Goal: Communication & Community: Share content

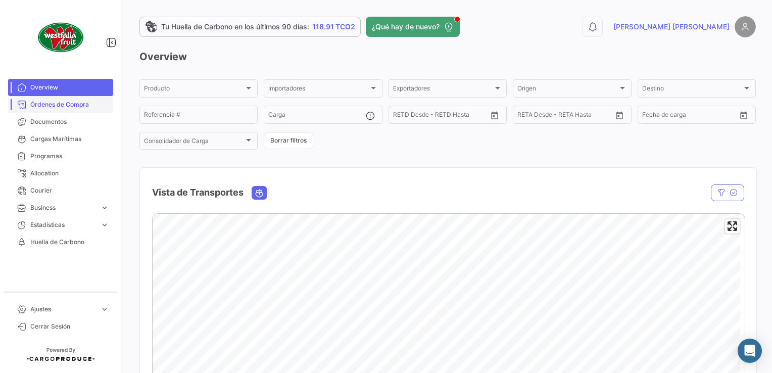
click at [51, 109] on link "Órdenes de Compra" at bounding box center [60, 104] width 105 height 17
click at [37, 103] on span "Órdenes de Compra" at bounding box center [69, 104] width 79 height 9
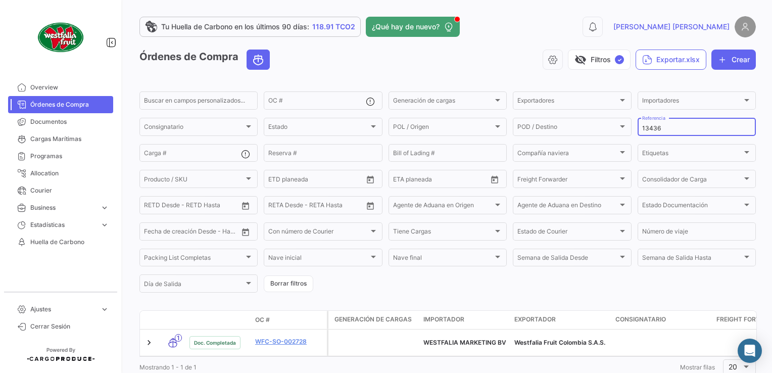
click at [669, 123] on div "13436 Referencia" at bounding box center [696, 126] width 109 height 20
click at [669, 128] on input "13436" at bounding box center [696, 128] width 109 height 7
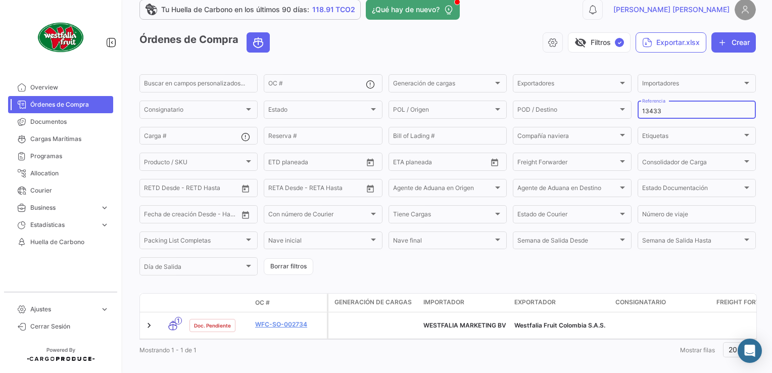
scroll to position [33, 0]
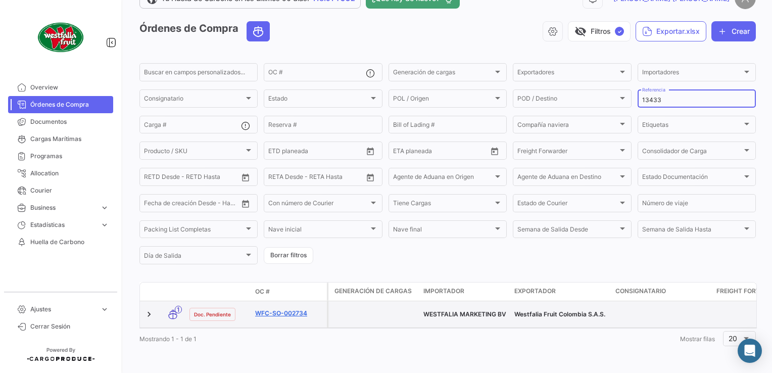
type input "13433"
click at [290, 309] on link "WFC-SO-002734" at bounding box center [289, 313] width 68 height 9
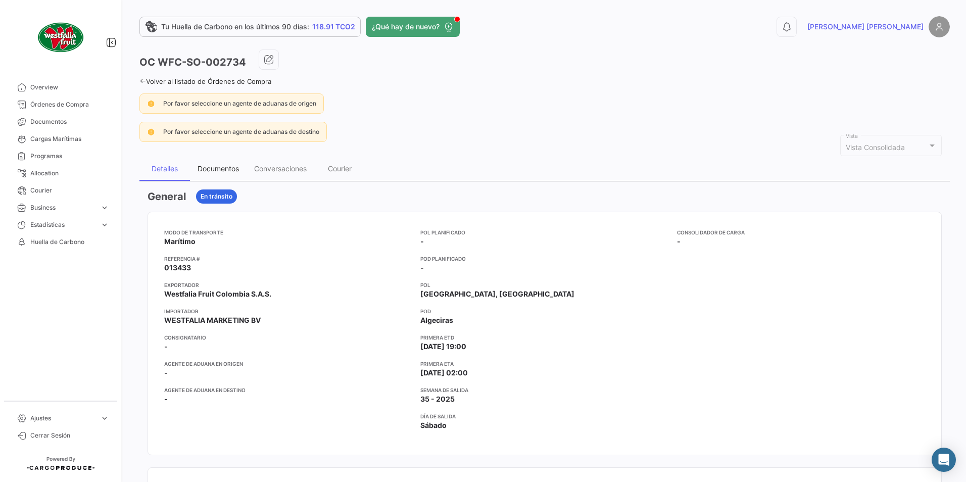
click at [219, 169] on div "Documentos" at bounding box center [218, 168] width 41 height 9
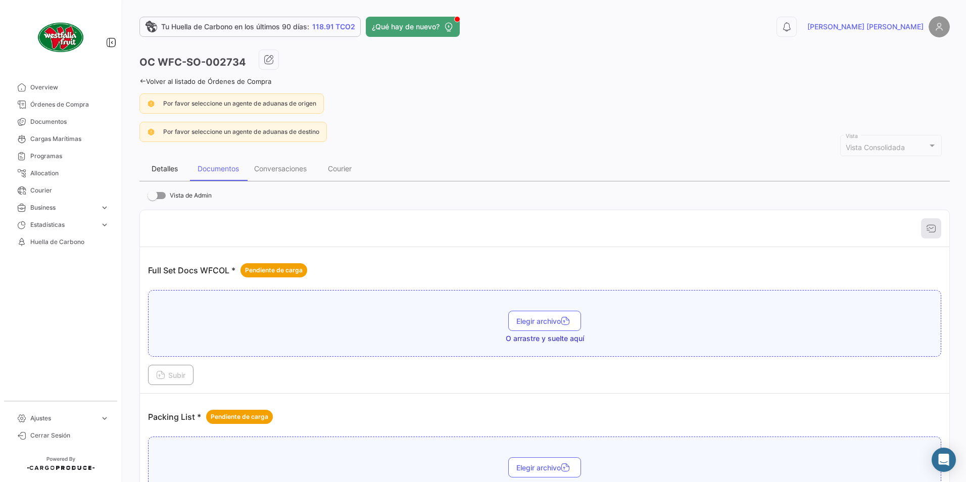
click at [174, 168] on div "Detalles" at bounding box center [165, 168] width 26 height 9
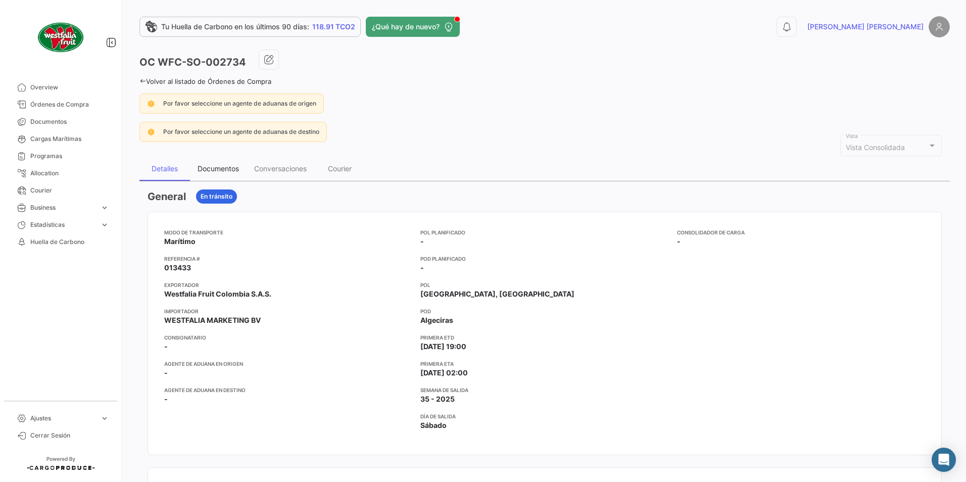
click at [228, 168] on div "Documentos" at bounding box center [218, 168] width 41 height 9
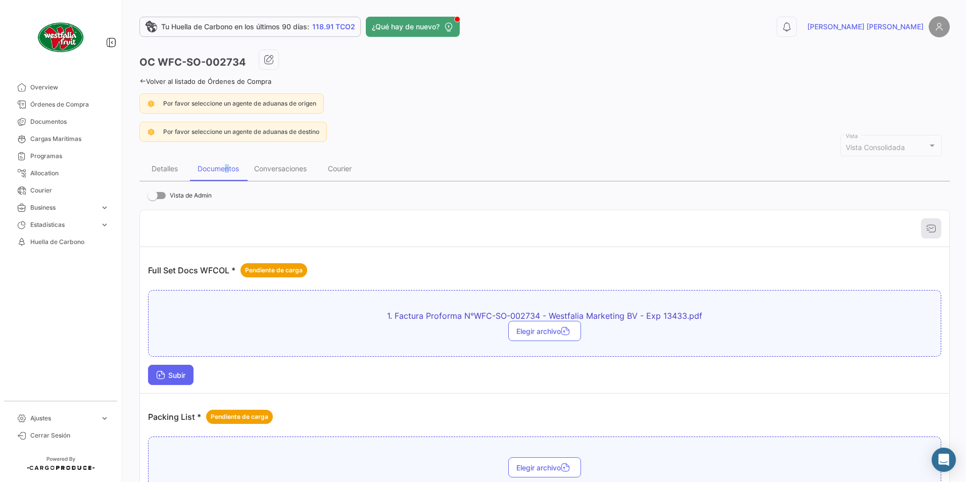
click at [177, 372] on span "Subir" at bounding box center [170, 375] width 29 height 9
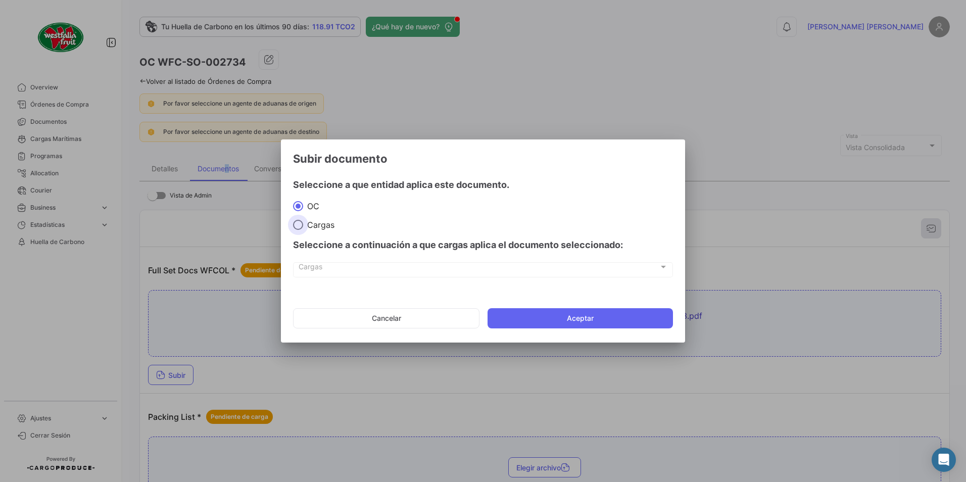
click at [321, 226] on span "Cargas" at bounding box center [318, 225] width 31 height 10
click at [303, 226] on input "Cargas" at bounding box center [298, 225] width 10 height 10
radio input "true"
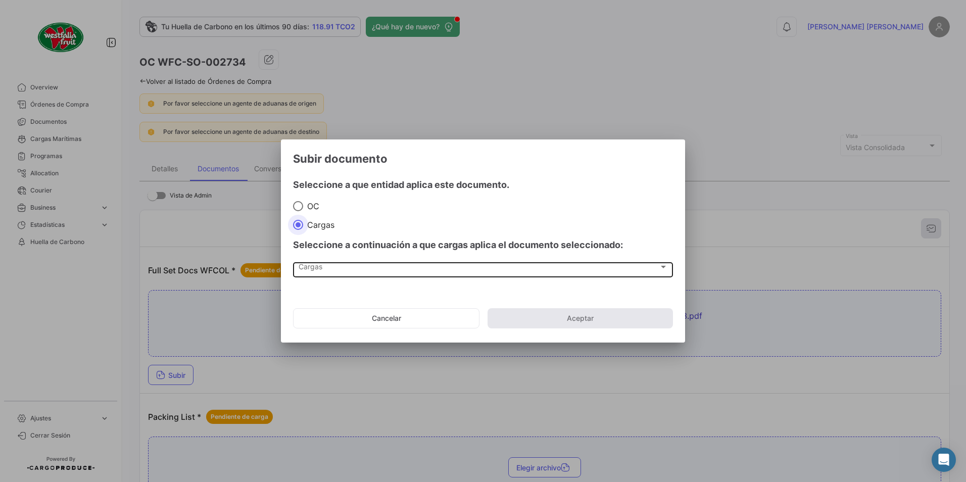
click at [309, 265] on span "Cargas" at bounding box center [479, 269] width 360 height 9
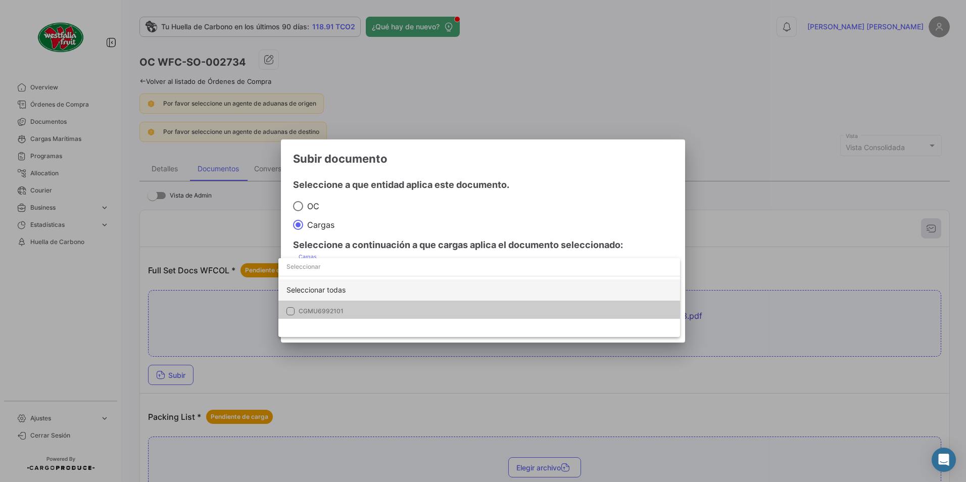
click at [296, 300] on div "Seleccionar todas" at bounding box center [479, 289] width 402 height 21
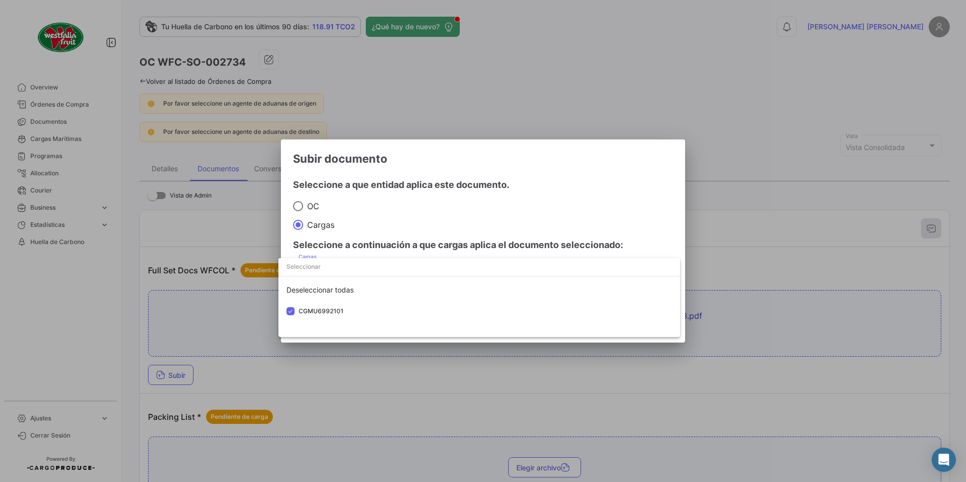
click at [505, 214] on div at bounding box center [483, 241] width 966 height 482
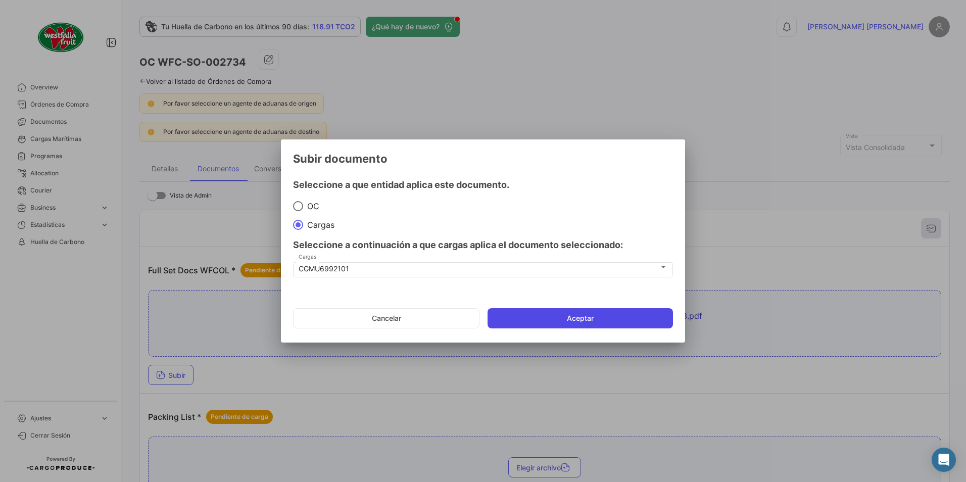
click at [556, 318] on button "Aceptar" at bounding box center [579, 318] width 185 height 20
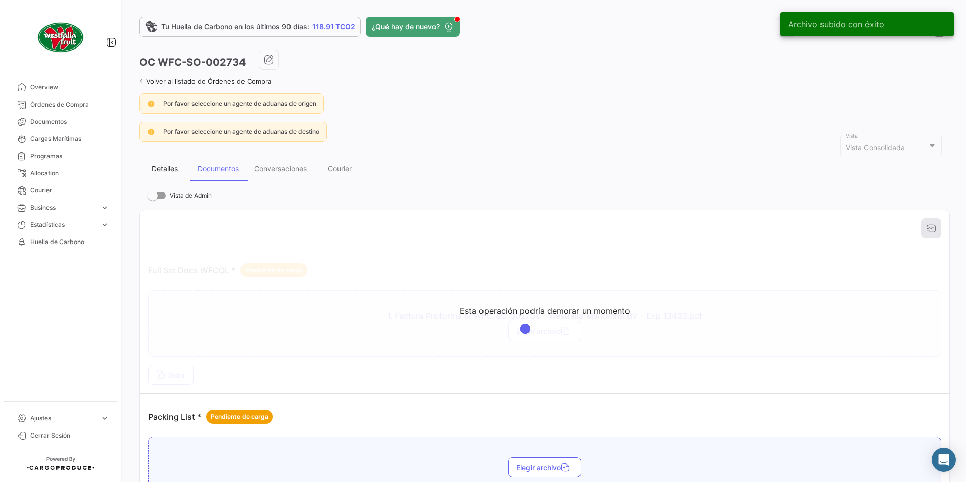
click at [171, 162] on div "Detalles" at bounding box center [164, 169] width 51 height 24
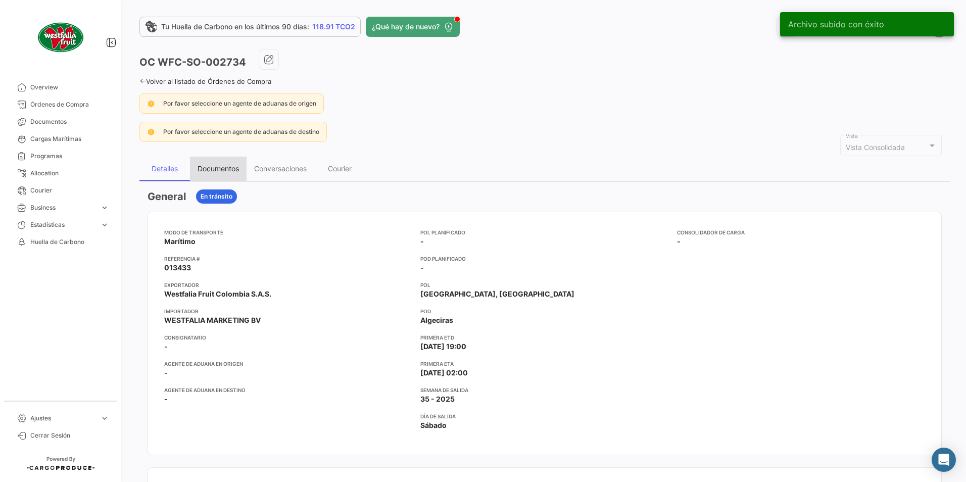
click at [219, 165] on div "Documentos" at bounding box center [218, 168] width 41 height 9
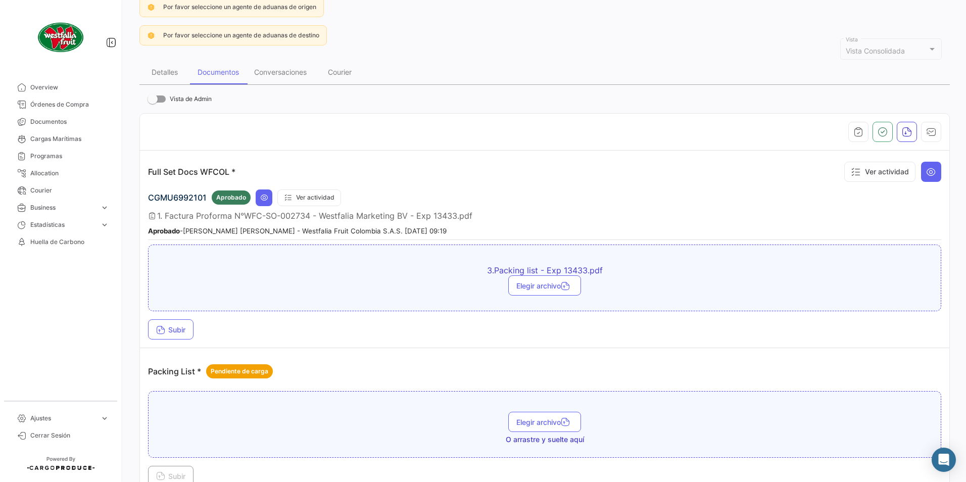
scroll to position [101, 0]
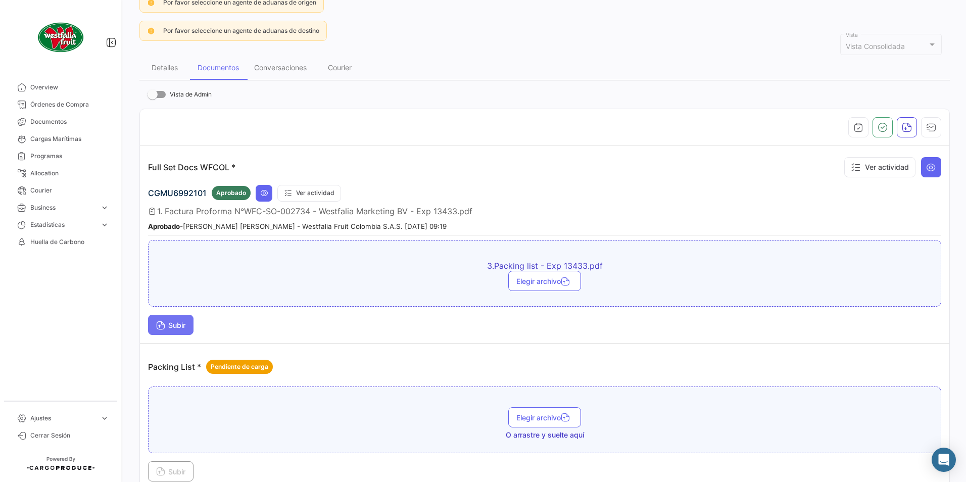
click at [171, 323] on span "Subir" at bounding box center [170, 325] width 29 height 9
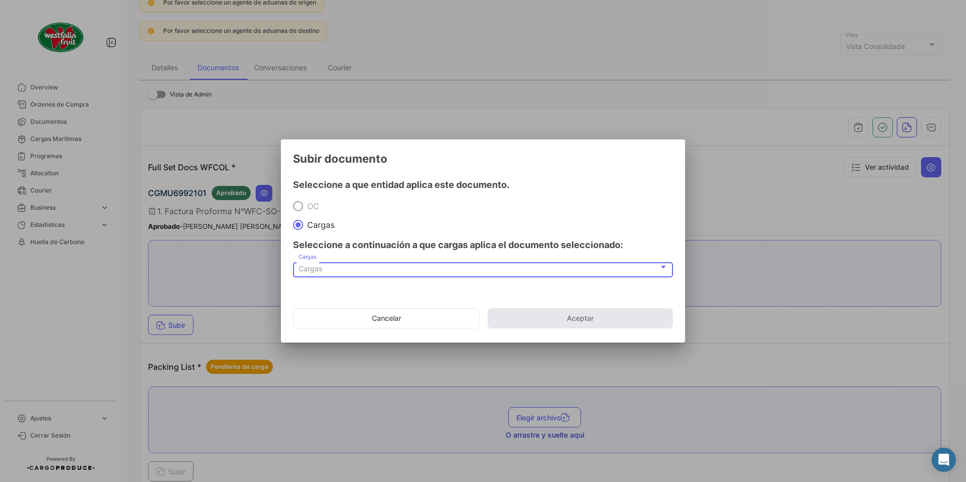
click at [339, 265] on div "Cargas" at bounding box center [479, 269] width 360 height 9
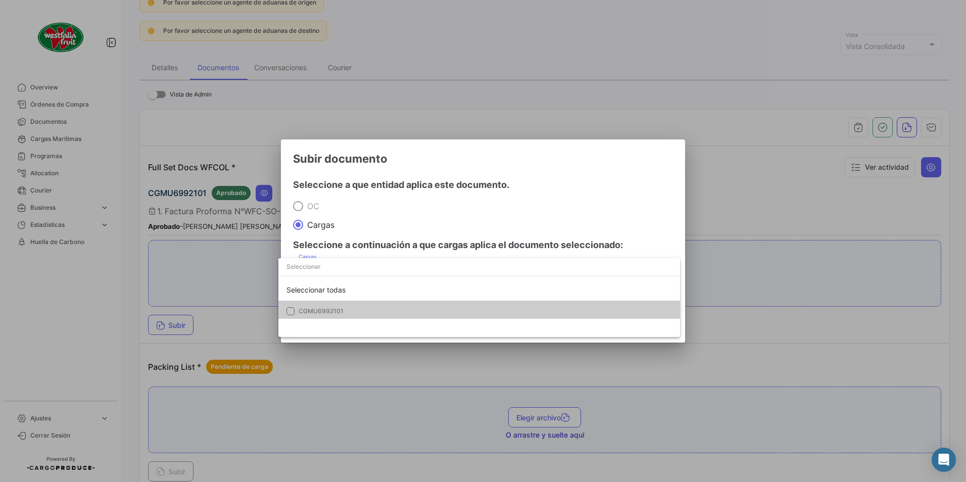
click at [286, 309] on mat-option "CGMU6992101" at bounding box center [479, 311] width 402 height 21
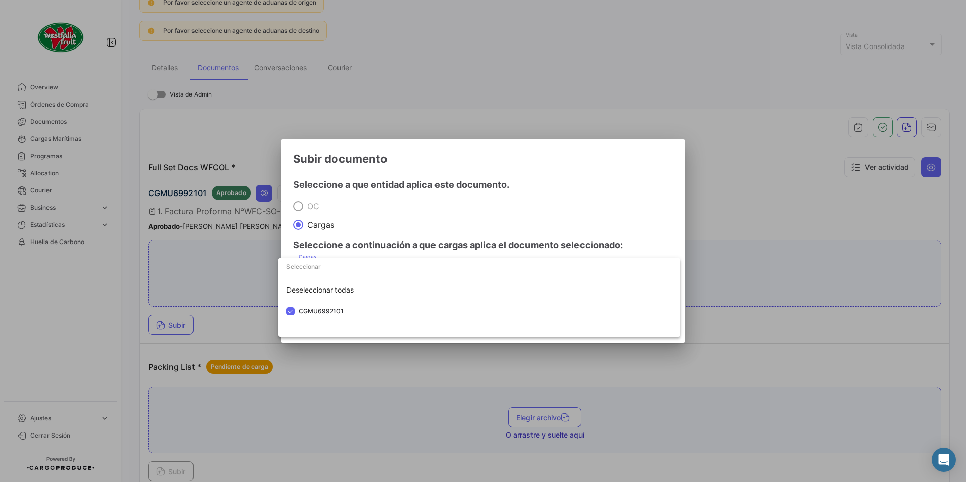
click at [413, 213] on div at bounding box center [483, 241] width 966 height 482
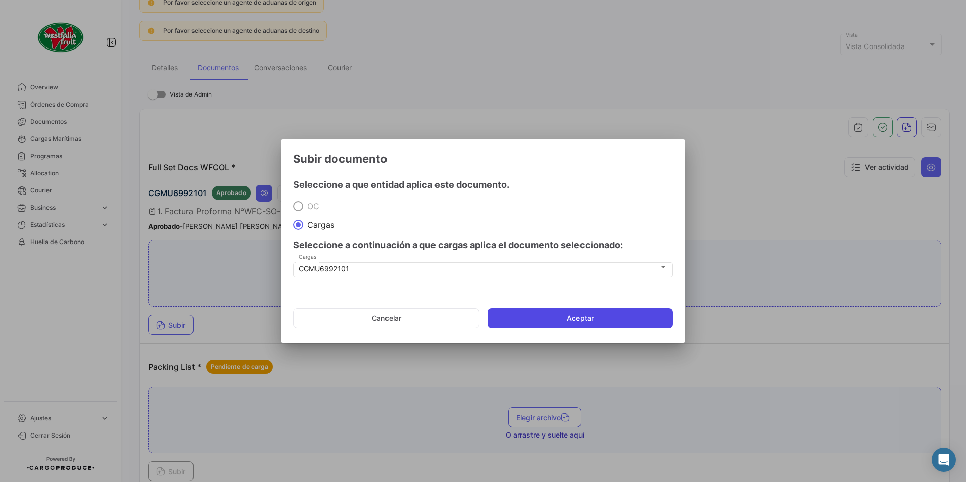
click at [514, 318] on button "Aceptar" at bounding box center [579, 318] width 185 height 20
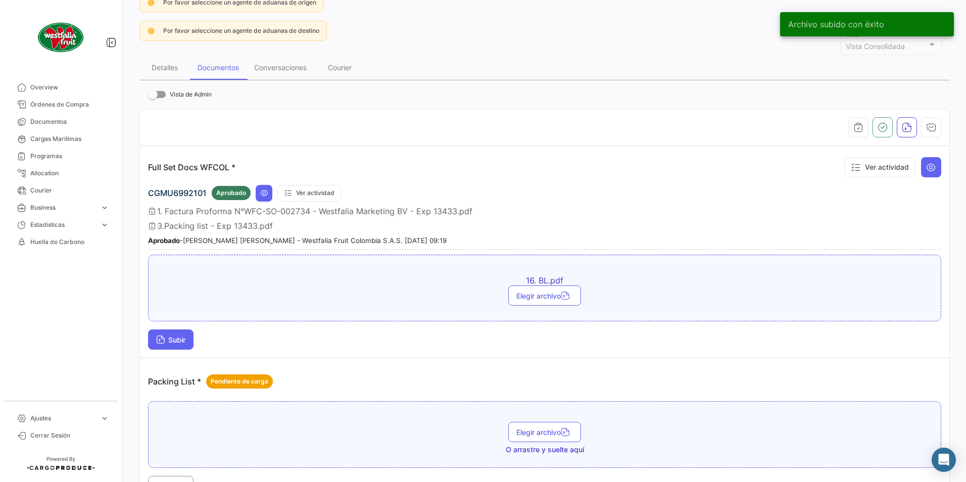
click at [166, 343] on span "Subir" at bounding box center [170, 339] width 29 height 9
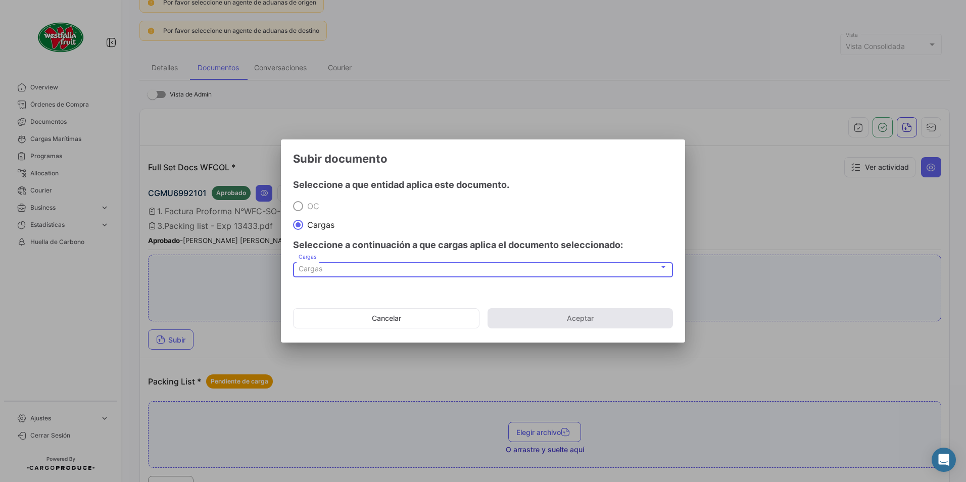
click at [320, 272] on span "Cargas" at bounding box center [311, 268] width 24 height 9
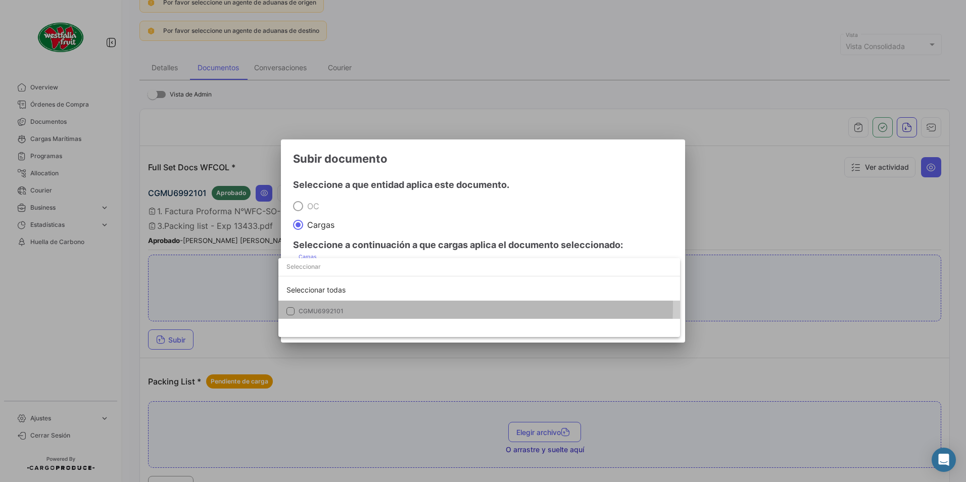
click at [300, 304] on mat-option "CGMU6992101" at bounding box center [479, 311] width 402 height 21
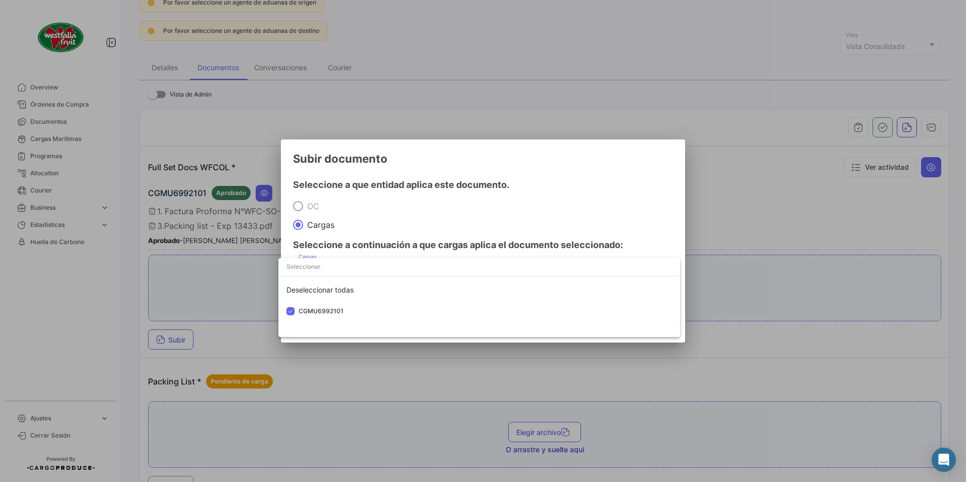
click at [388, 219] on div at bounding box center [483, 241] width 966 height 482
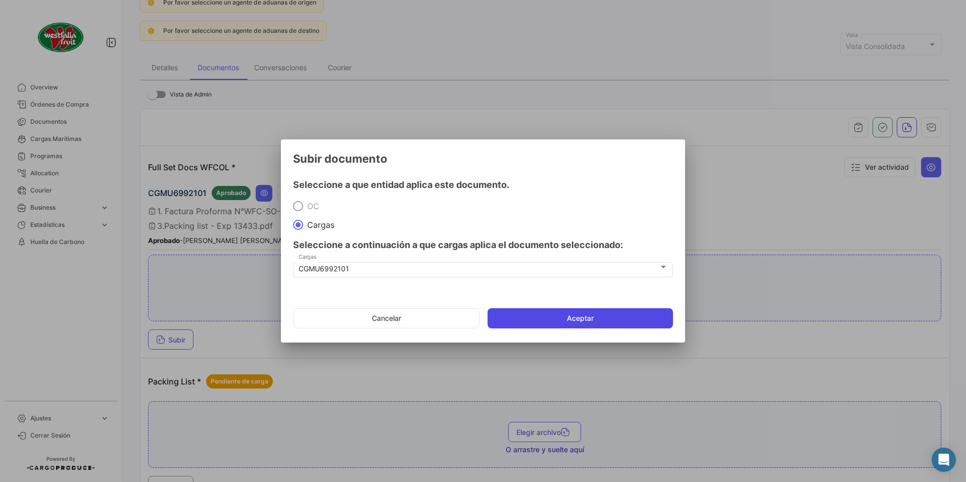
click at [514, 318] on button "Aceptar" at bounding box center [579, 318] width 185 height 20
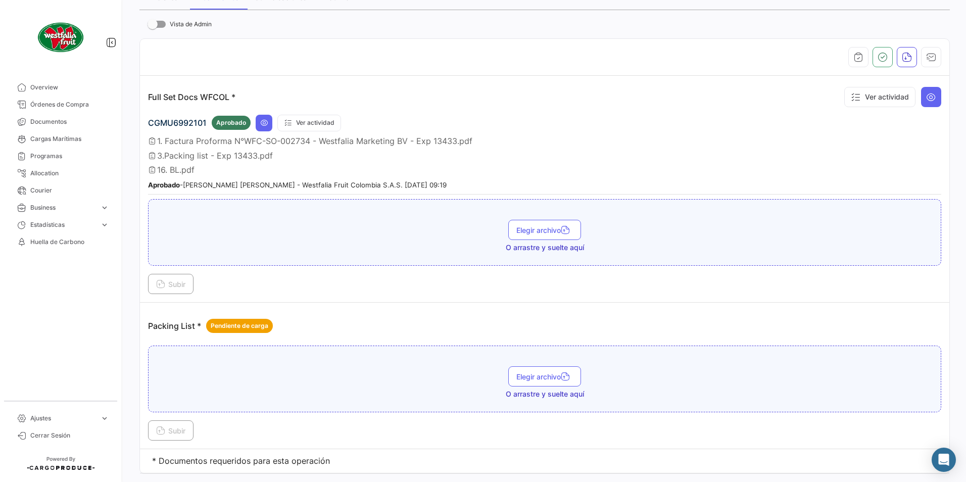
scroll to position [195, 0]
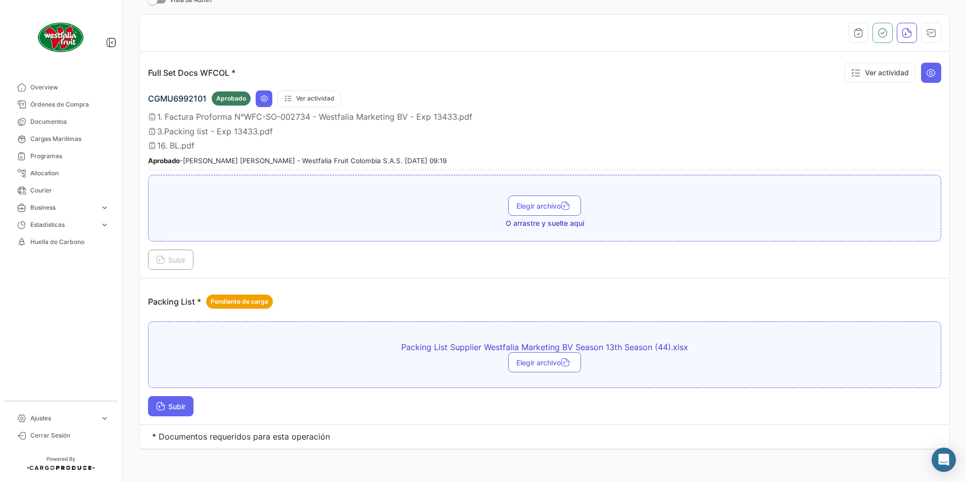
click at [165, 412] on button "Subir" at bounding box center [170, 406] width 45 height 20
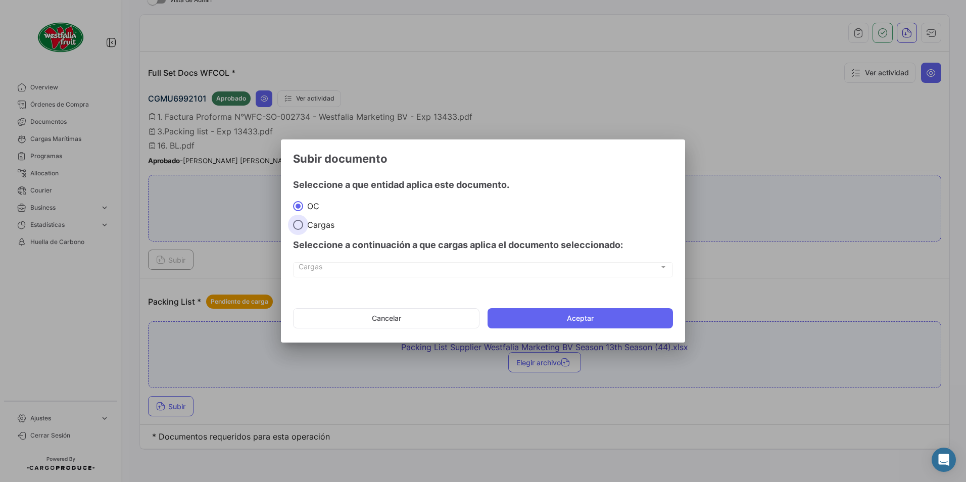
click at [303, 220] on span at bounding box center [298, 225] width 10 height 10
click at [303, 220] on input "Cargas" at bounding box center [298, 225] width 10 height 10
radio input "true"
click at [315, 280] on div "Cargas Cargas" at bounding box center [483, 274] width 380 height 25
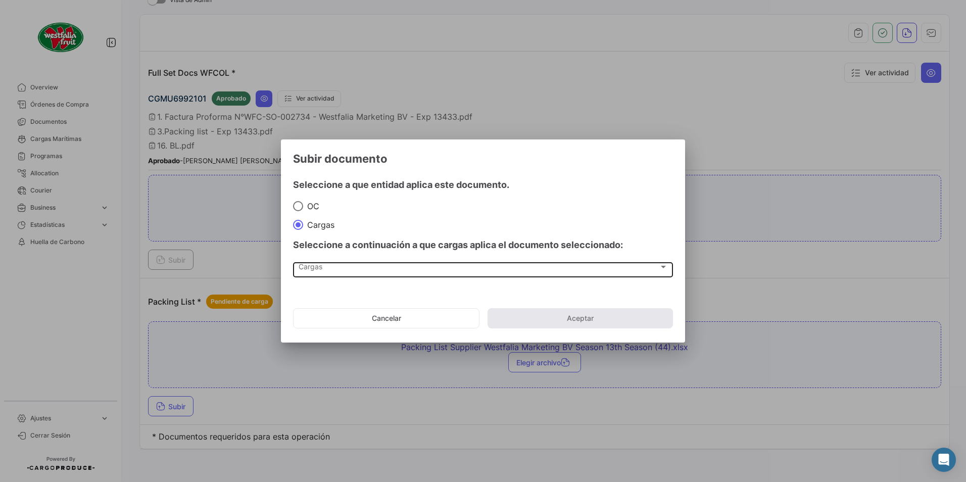
click at [318, 268] on span "Cargas" at bounding box center [479, 269] width 360 height 9
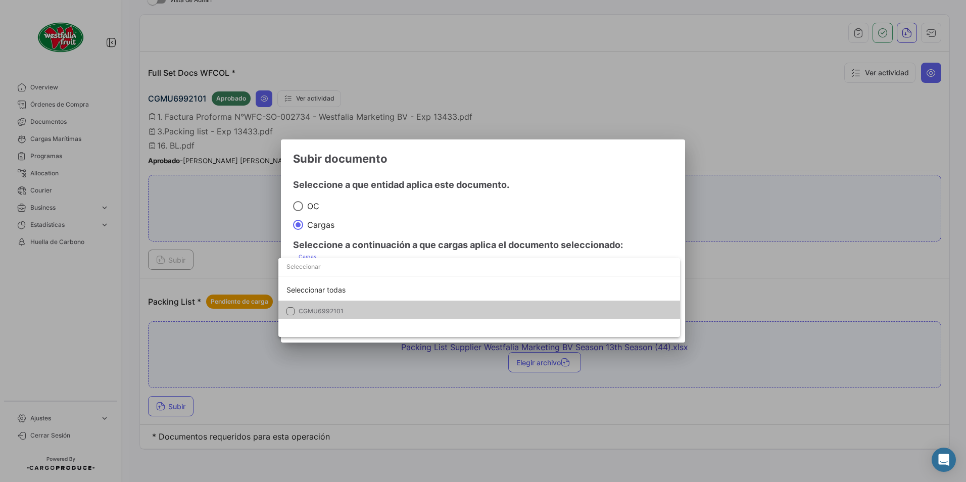
click at [304, 306] on mat-option "CGMU6992101" at bounding box center [479, 311] width 402 height 21
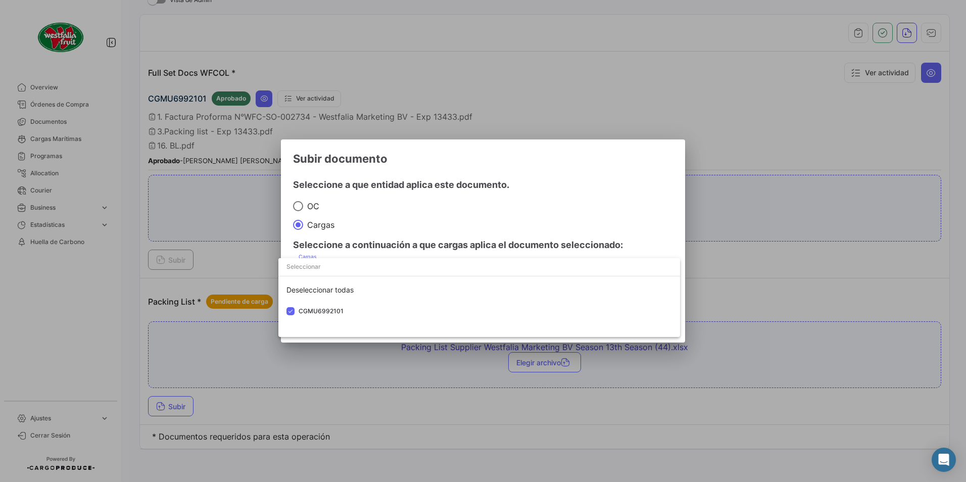
click at [428, 215] on div at bounding box center [483, 241] width 966 height 482
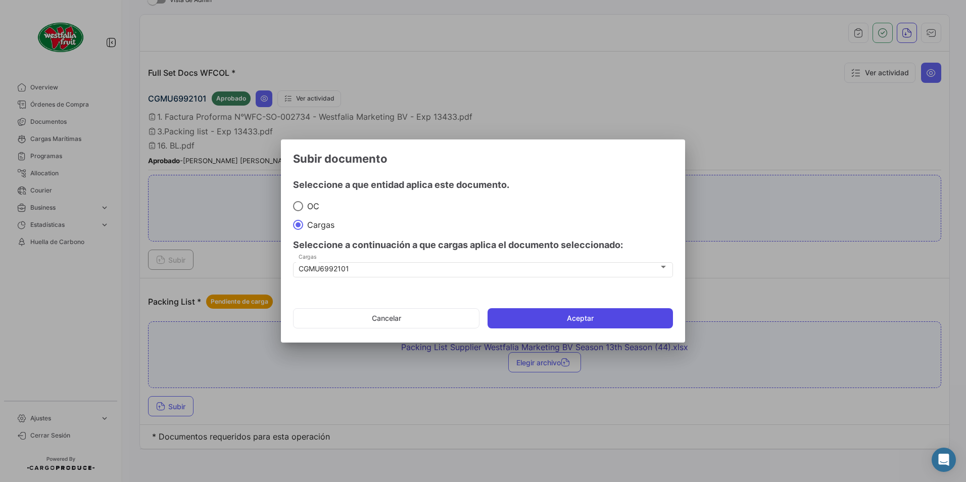
click at [504, 310] on button "Aceptar" at bounding box center [579, 318] width 185 height 20
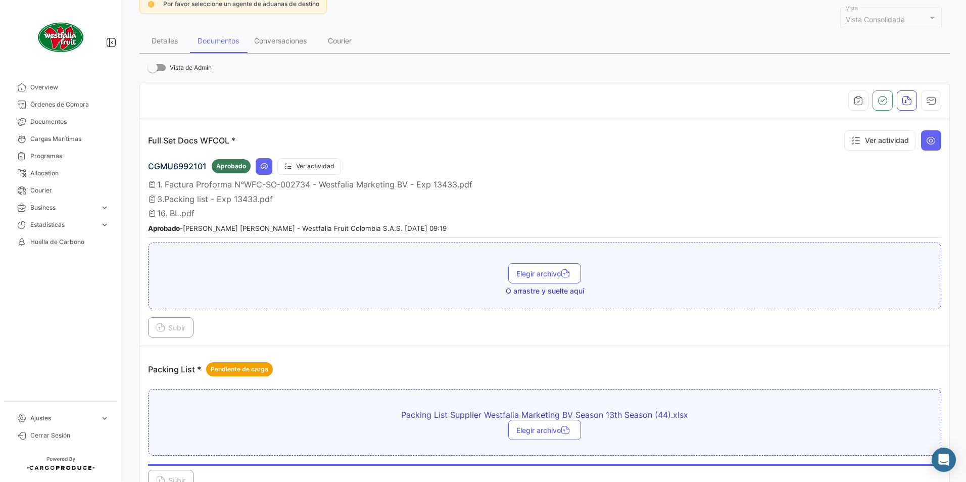
scroll to position [44, 0]
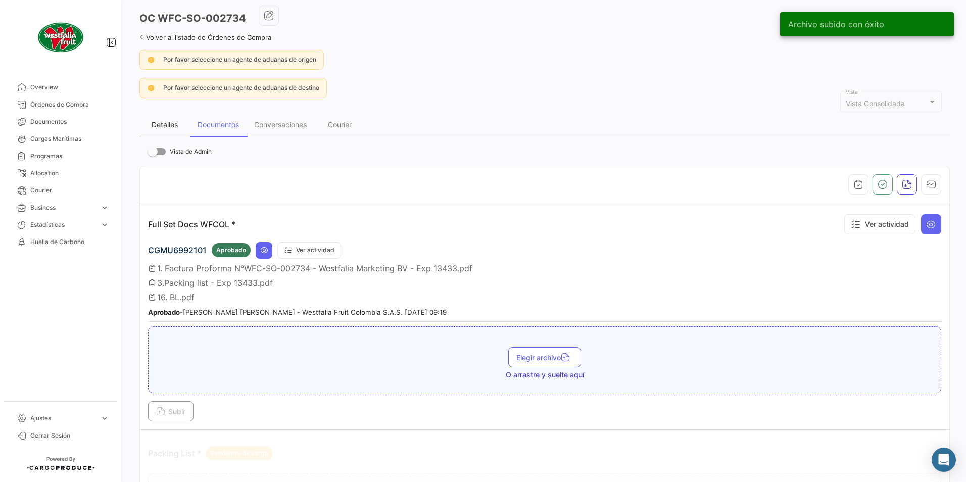
click at [171, 123] on div "Detalles" at bounding box center [165, 124] width 26 height 9
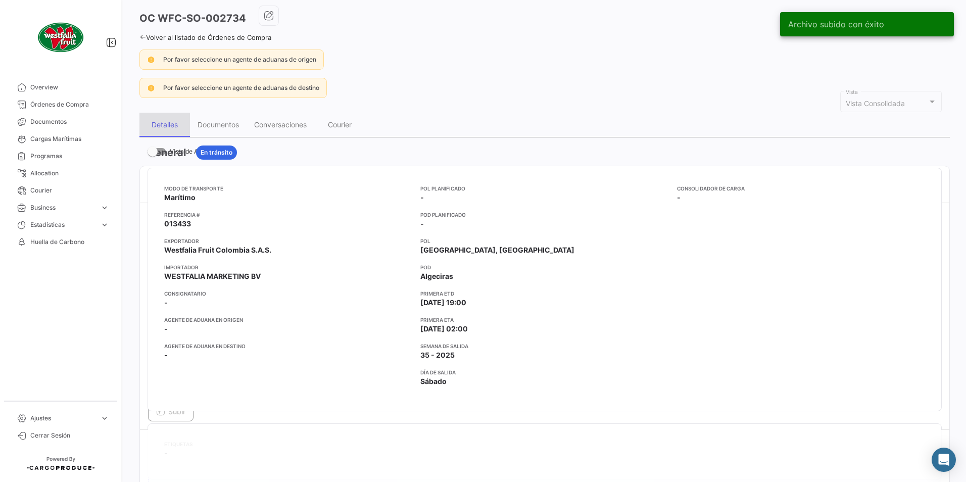
scroll to position [0, 0]
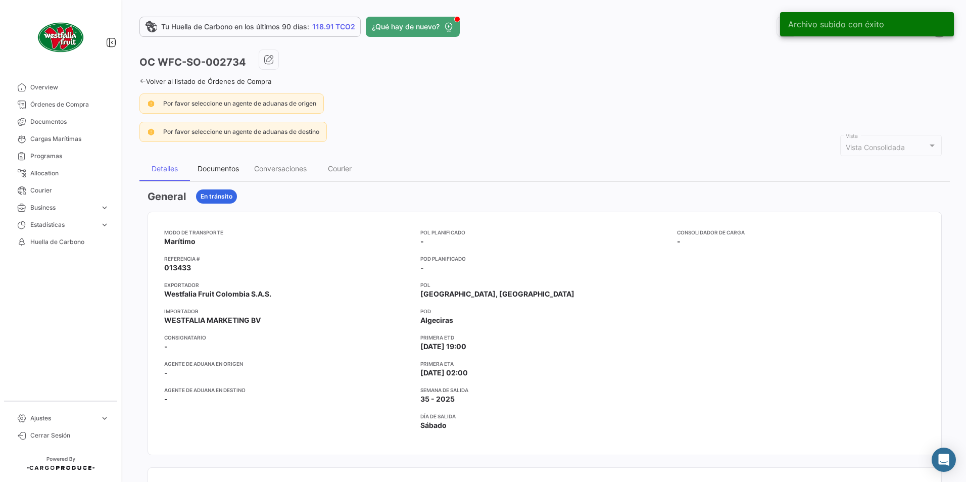
click at [211, 170] on div "Documentos" at bounding box center [218, 168] width 41 height 9
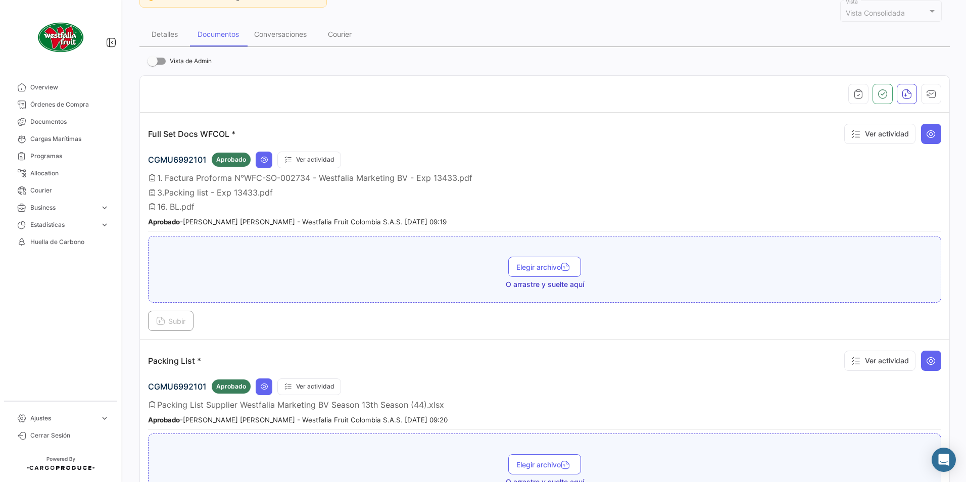
scroll to position [51, 0]
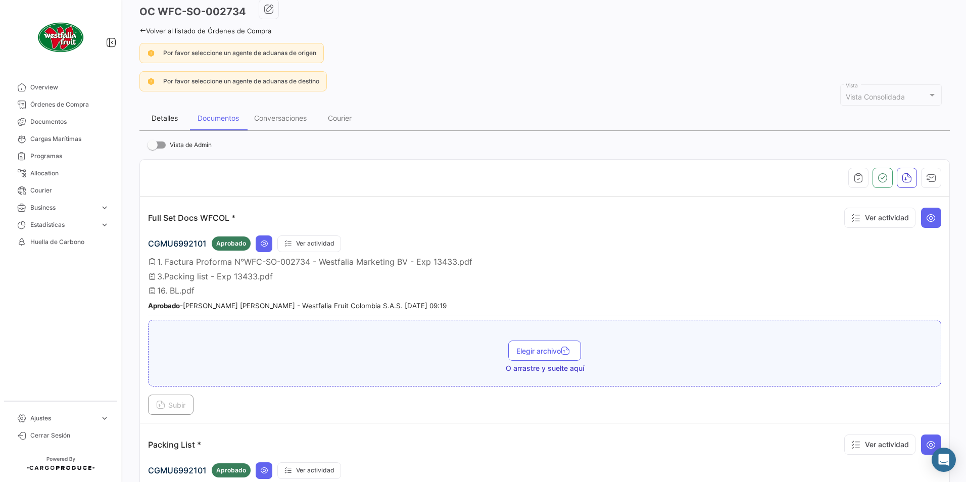
drag, startPoint x: 160, startPoint y: 121, endPoint x: 185, endPoint y: 123, distance: 24.9
click at [160, 120] on div "Detalles" at bounding box center [165, 118] width 26 height 9
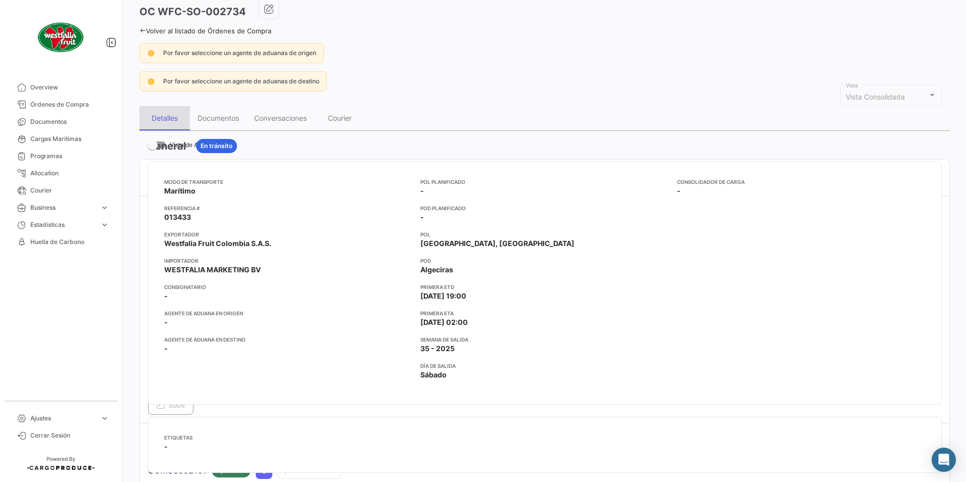
scroll to position [0, 0]
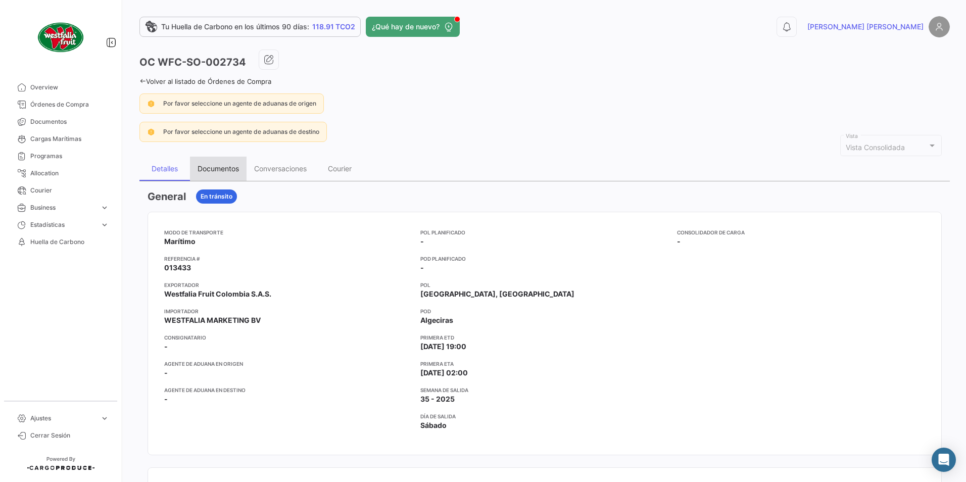
click at [224, 173] on div "Documentos" at bounding box center [218, 168] width 41 height 9
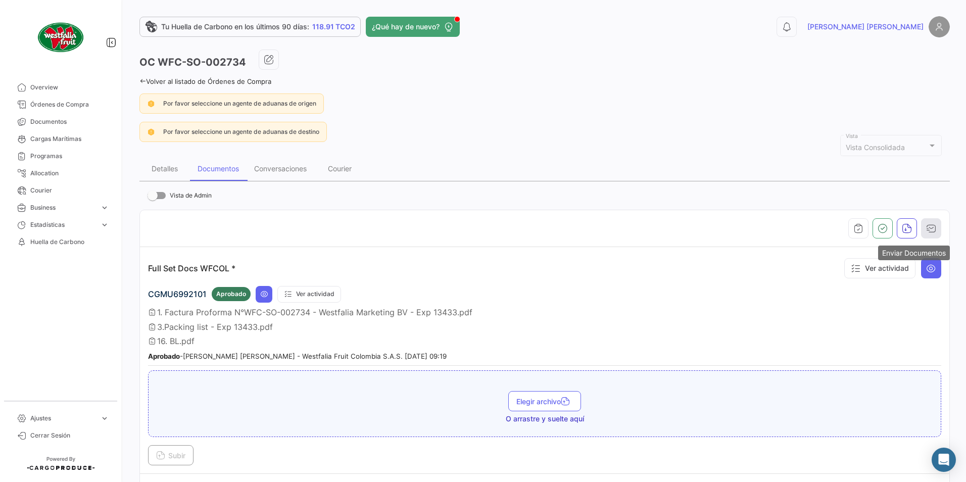
click at [927, 229] on icon "button" at bounding box center [931, 228] width 10 height 10
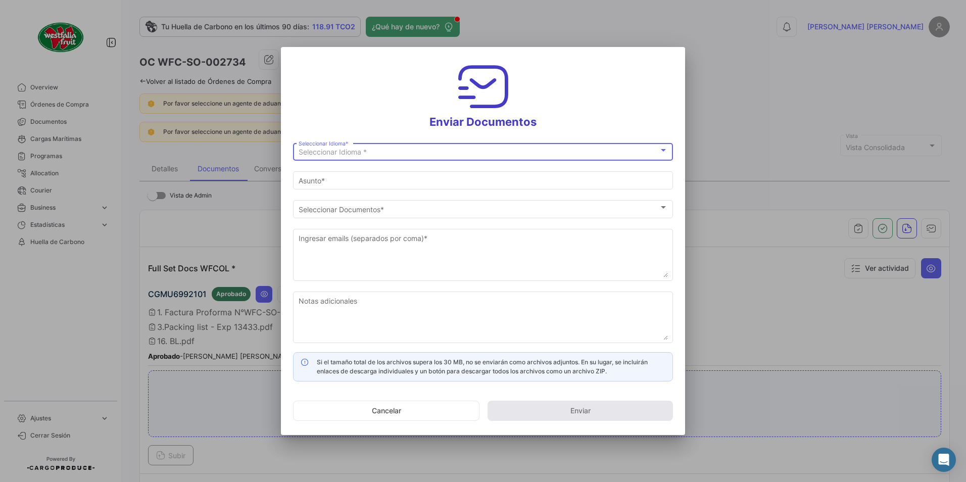
click at [308, 149] on span "Seleccionar Idioma *" at bounding box center [333, 152] width 68 height 9
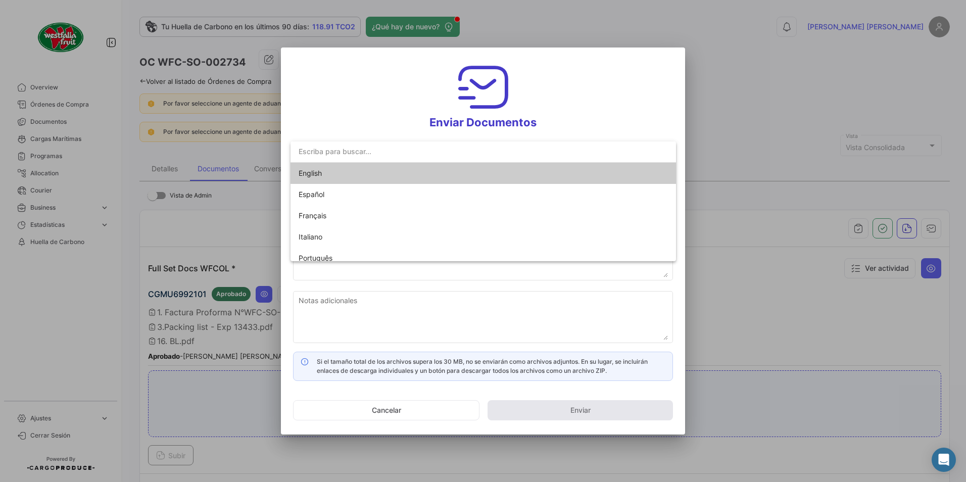
click at [310, 174] on span "English" at bounding box center [310, 173] width 23 height 9
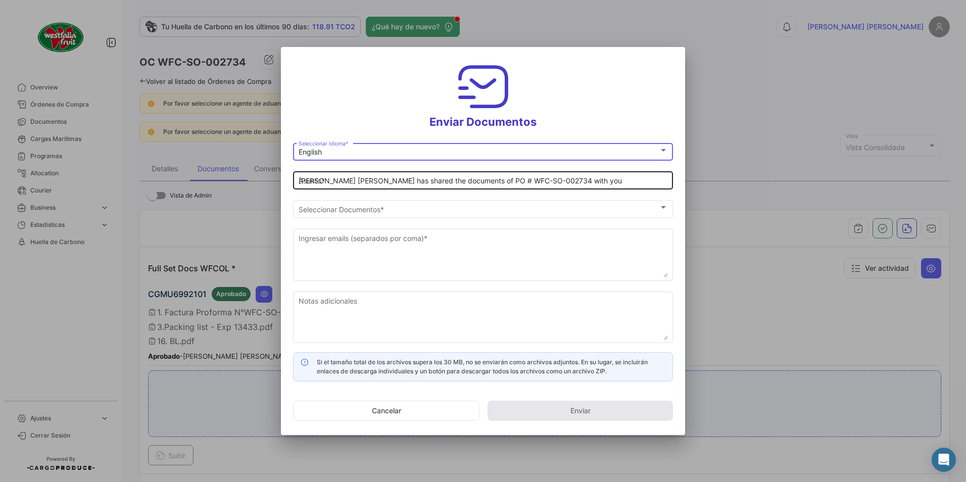
click at [331, 180] on input "[PERSON_NAME] [PERSON_NAME] has shared the documents of PO # WFC-SO-002734 with…" at bounding box center [483, 181] width 369 height 9
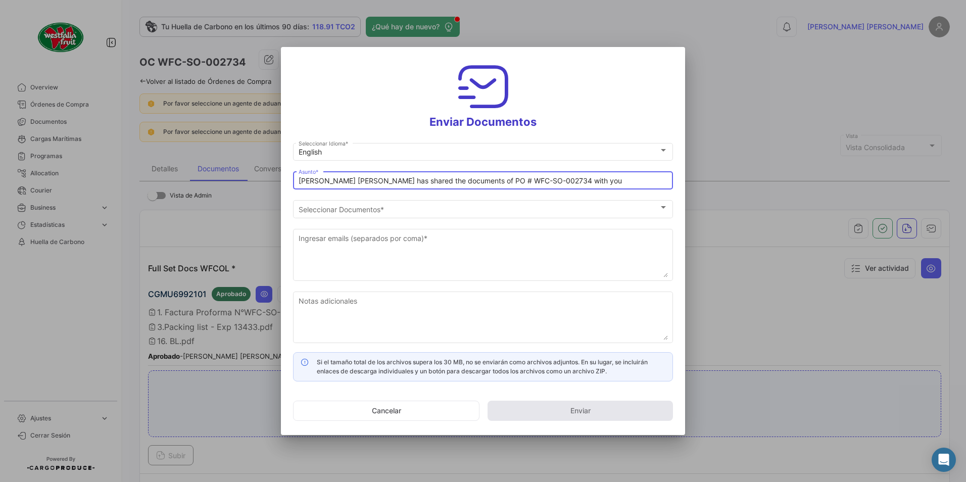
click at [343, 185] on input "[PERSON_NAME] [PERSON_NAME] has shared the documents of PO # WFC-SO-002734 with…" at bounding box center [483, 181] width 369 height 9
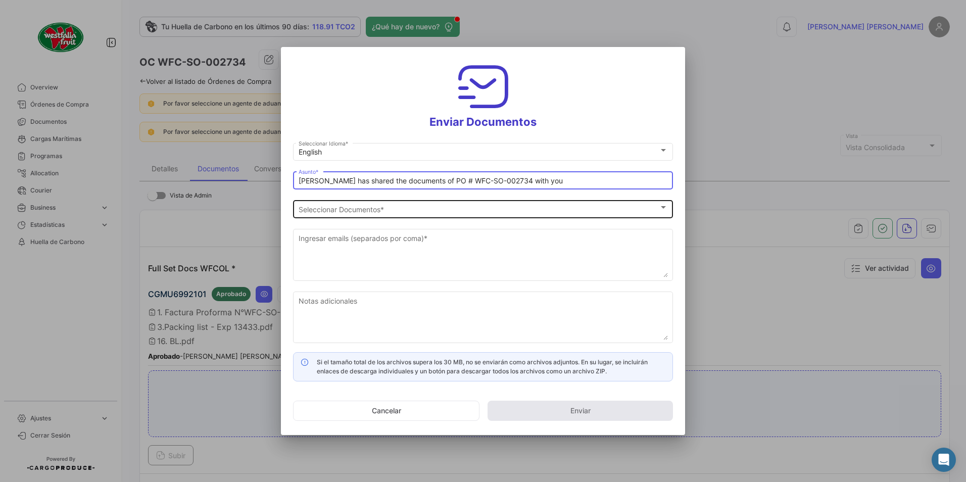
type input "[PERSON_NAME] has shared the documents of PO # WFC-SO-002734 with you"
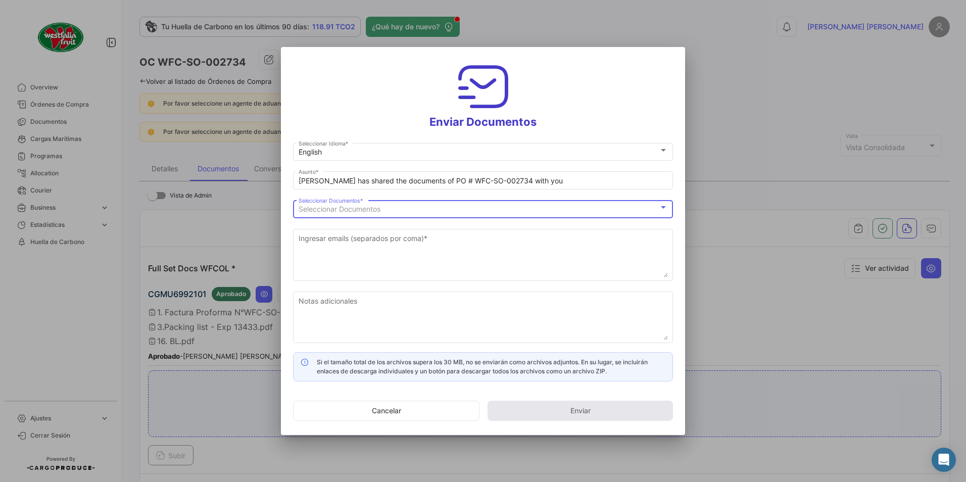
click at [313, 208] on span "Seleccionar Documentos" at bounding box center [340, 209] width 82 height 9
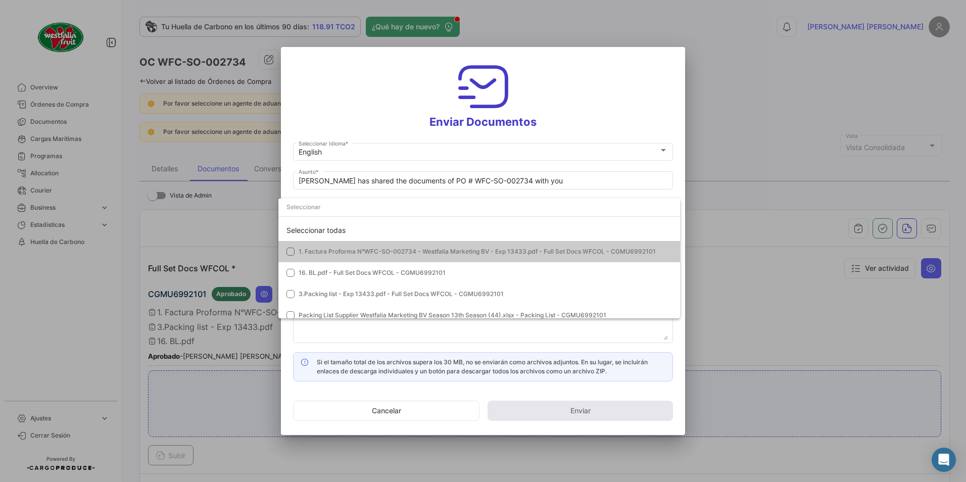
click at [307, 248] on span "1. Factura Proforma N°WFC-SO-002734 - Westfalia Marketing BV - Exp 13433.pdf - …" at bounding box center [477, 252] width 357 height 8
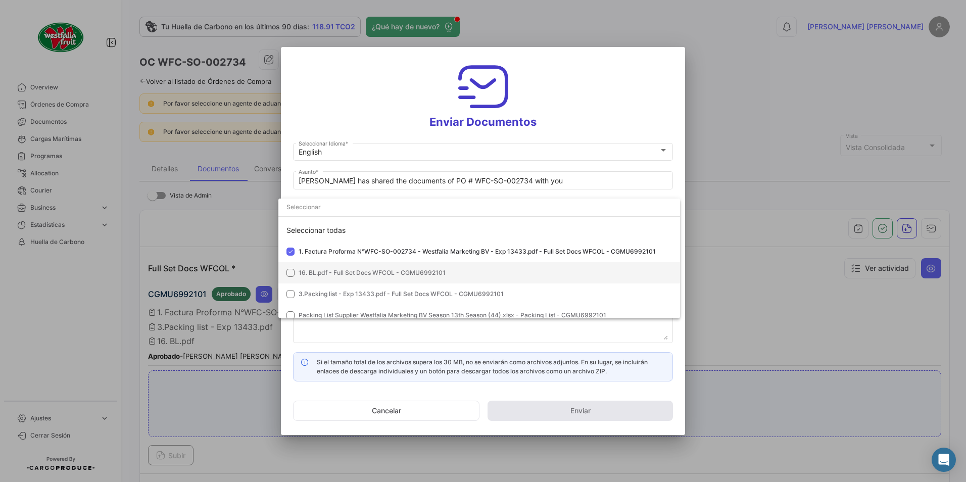
click at [319, 277] on mat-option "16. BL.pdf - Full Set Docs WFCOL - CGMU6992101" at bounding box center [479, 272] width 402 height 21
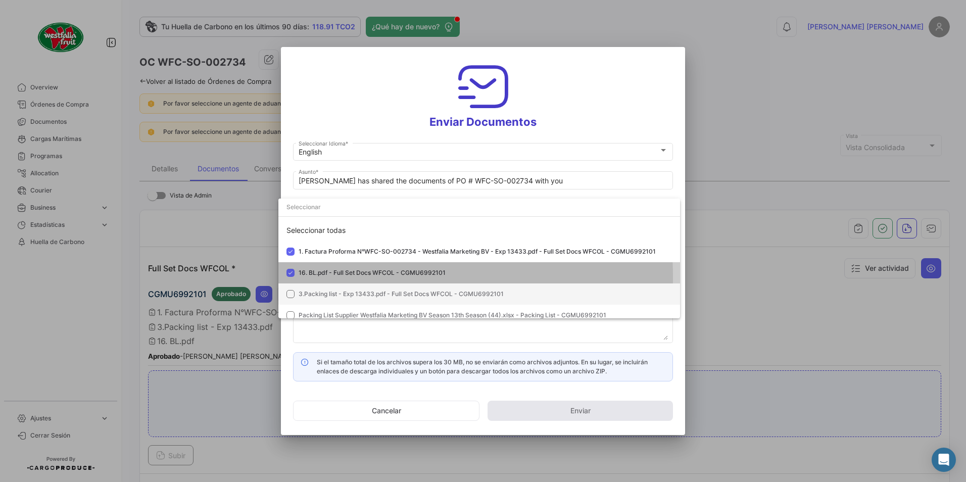
click at [317, 292] on span "3.Packing list - Exp 13433.pdf - Full Set Docs WFCOL - CGMU6992101" at bounding box center [401, 294] width 205 height 8
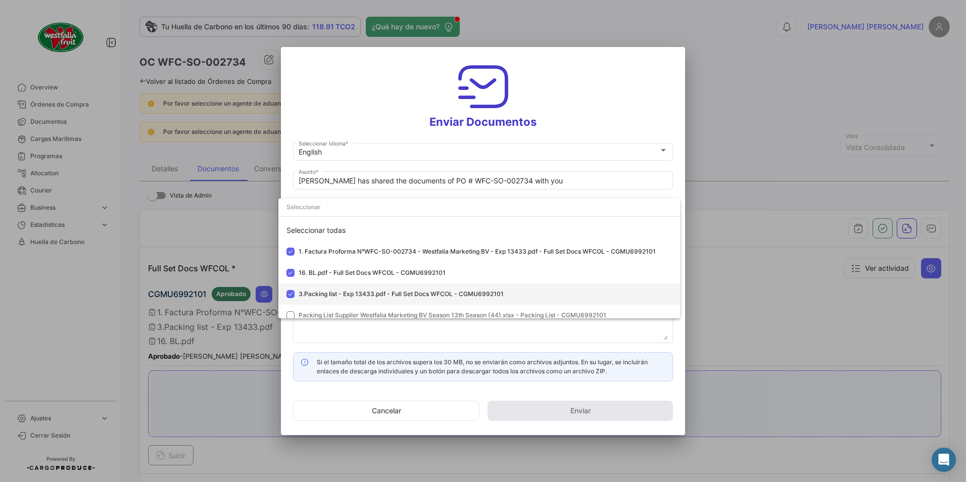
scroll to position [8, 0]
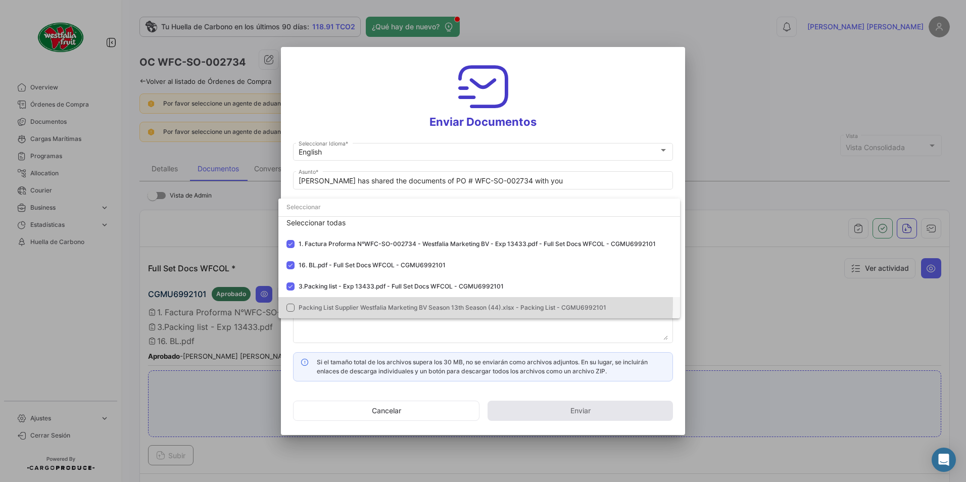
click at [317, 302] on mat-option "Packing List Supplier Westfalia Marketing BV Season 13th Season (44).xlsx - Pac…" at bounding box center [479, 307] width 402 height 21
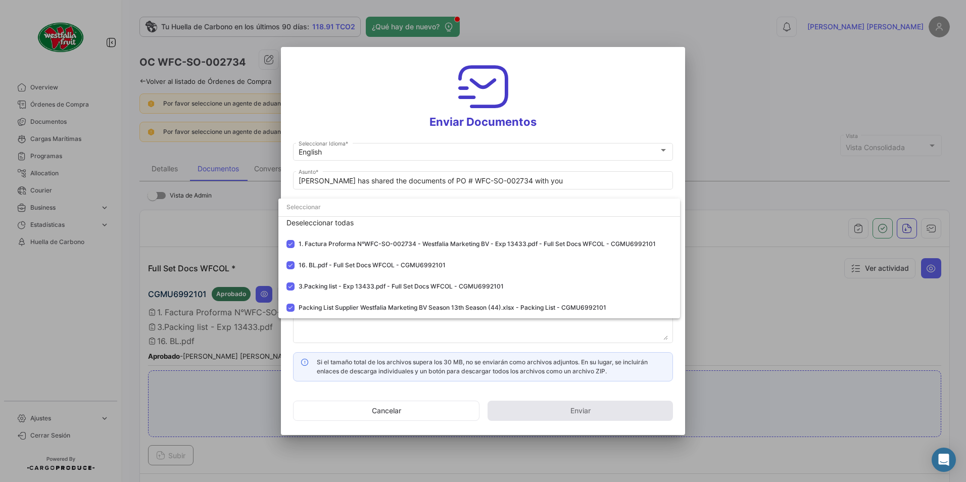
click at [628, 72] on div at bounding box center [483, 241] width 966 height 482
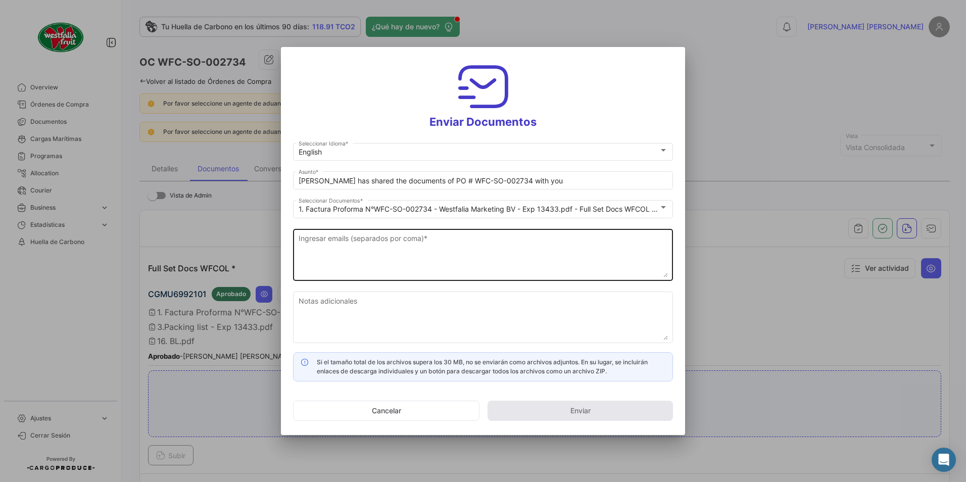
click at [400, 237] on textarea "Ingresar emails (separados por coma) *" at bounding box center [483, 255] width 369 height 44
paste textarea "[DOMAIN_NAME][EMAIL_ADDRESS][DOMAIN_NAME]"
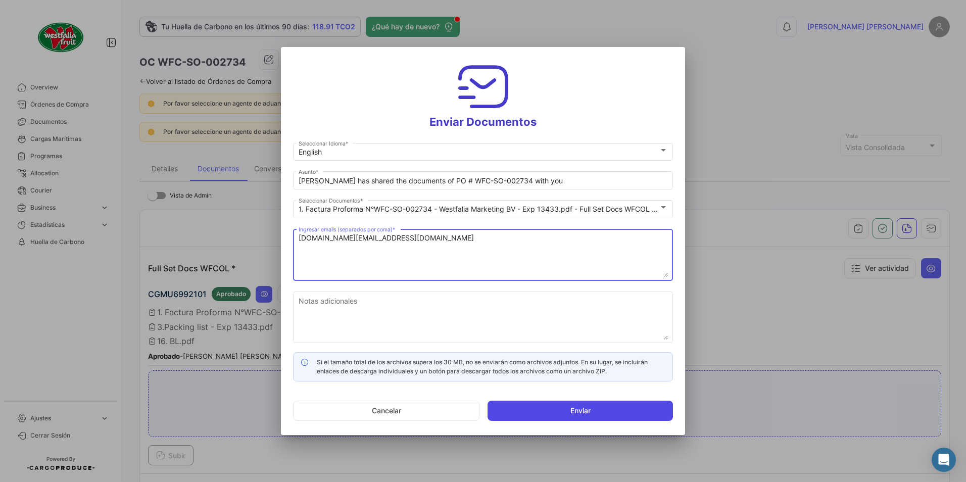
type textarea "[DOMAIN_NAME][EMAIL_ADDRESS][DOMAIN_NAME]"
click at [537, 408] on button "Enviar" at bounding box center [579, 411] width 185 height 20
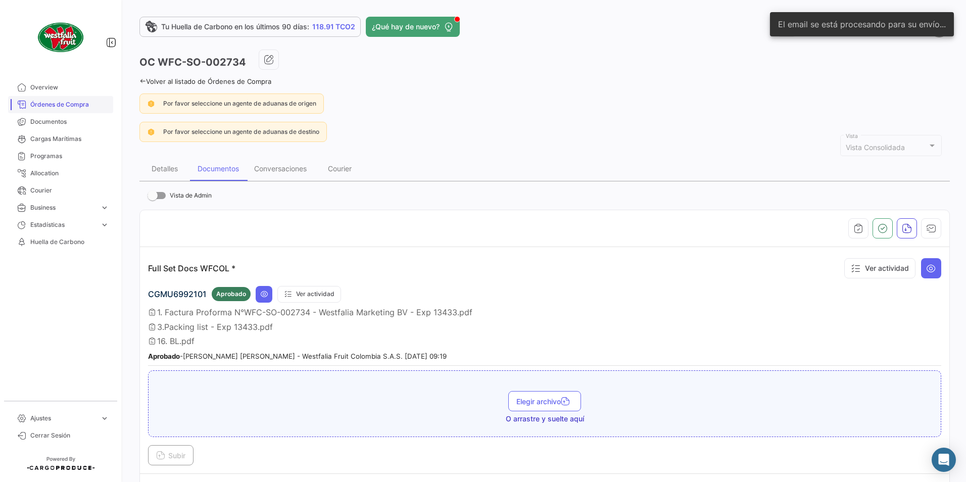
click at [60, 105] on span "Órdenes de Compra" at bounding box center [69, 104] width 79 height 9
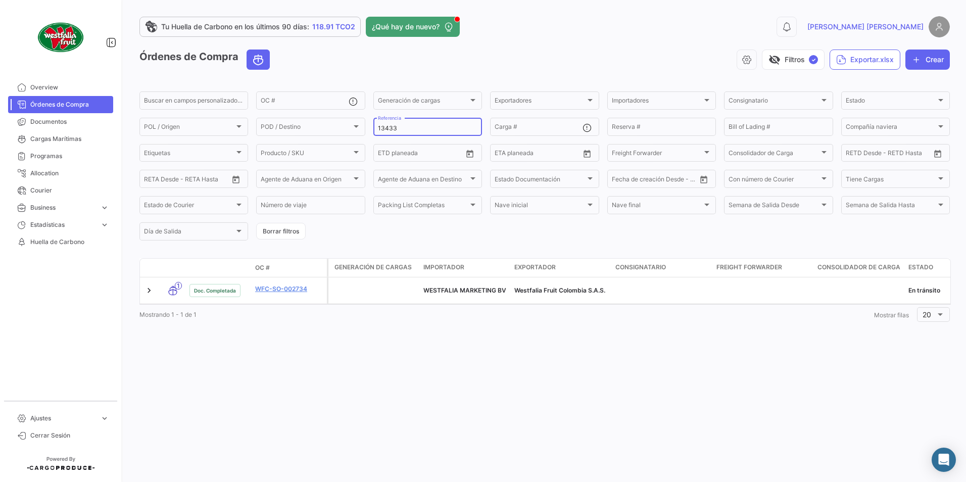
click at [415, 125] on input "13433" at bounding box center [428, 128] width 100 height 7
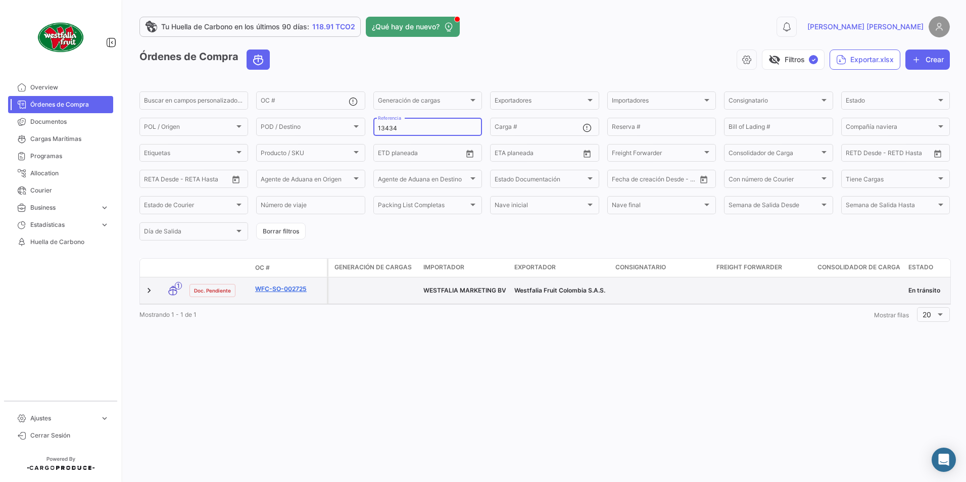
type input "13434"
click at [276, 286] on link "WFC-SO-002725" at bounding box center [289, 288] width 68 height 9
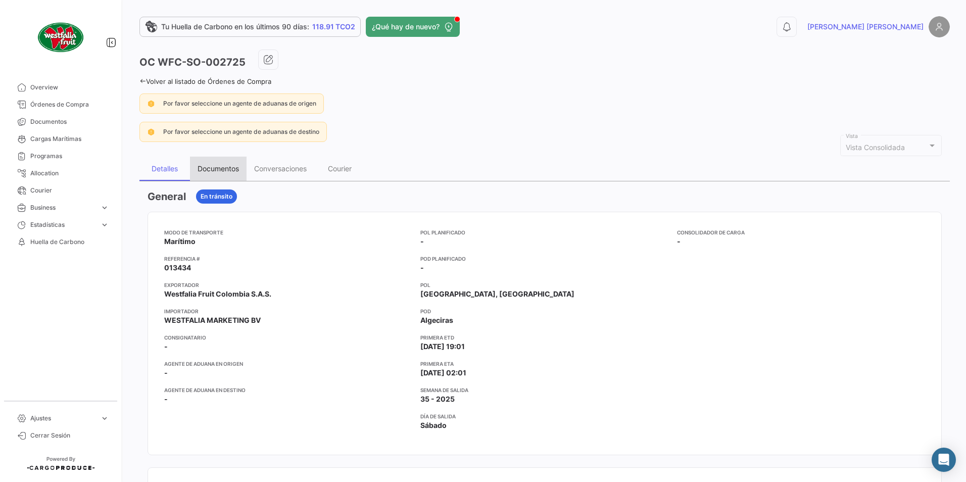
click at [222, 164] on div "Documentos" at bounding box center [218, 168] width 41 height 9
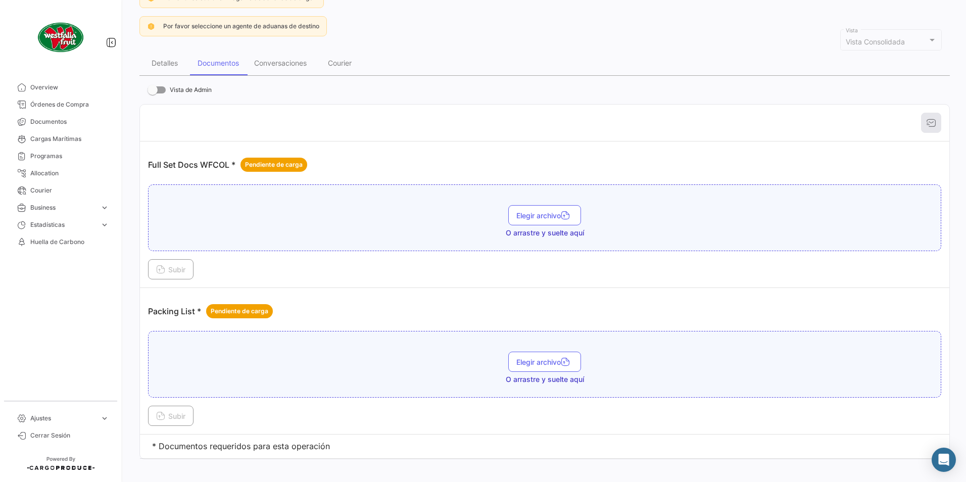
scroll to position [115, 0]
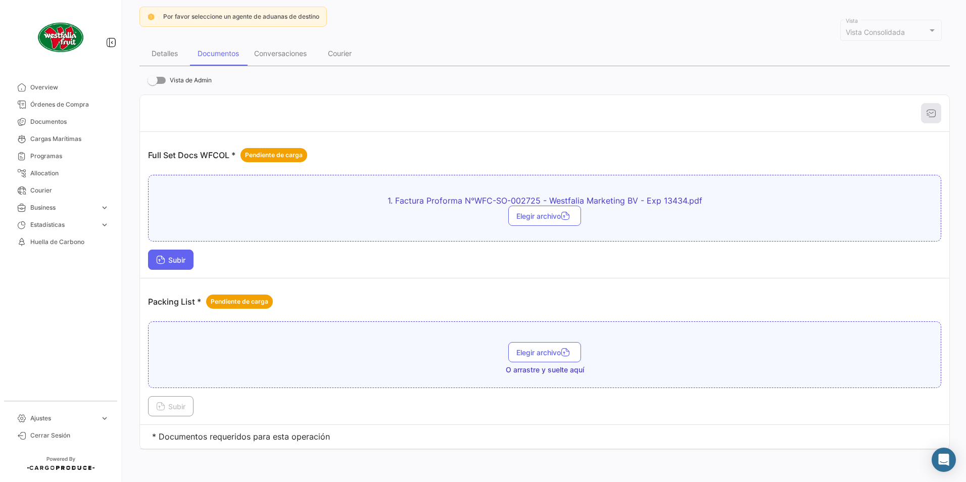
click at [180, 265] on button "Subir" at bounding box center [170, 260] width 45 height 20
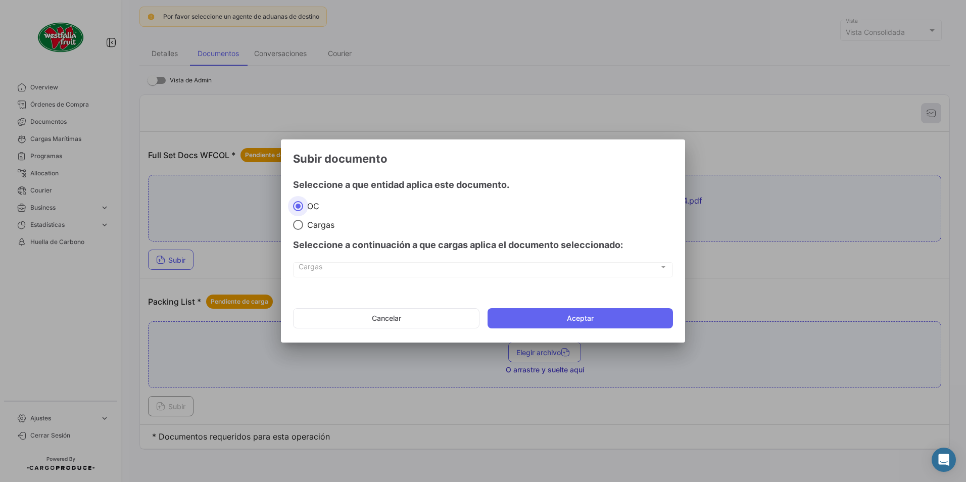
click at [316, 221] on span "Cargas" at bounding box center [318, 225] width 31 height 10
click at [303, 221] on input "Cargas" at bounding box center [298, 225] width 10 height 10
radio input "true"
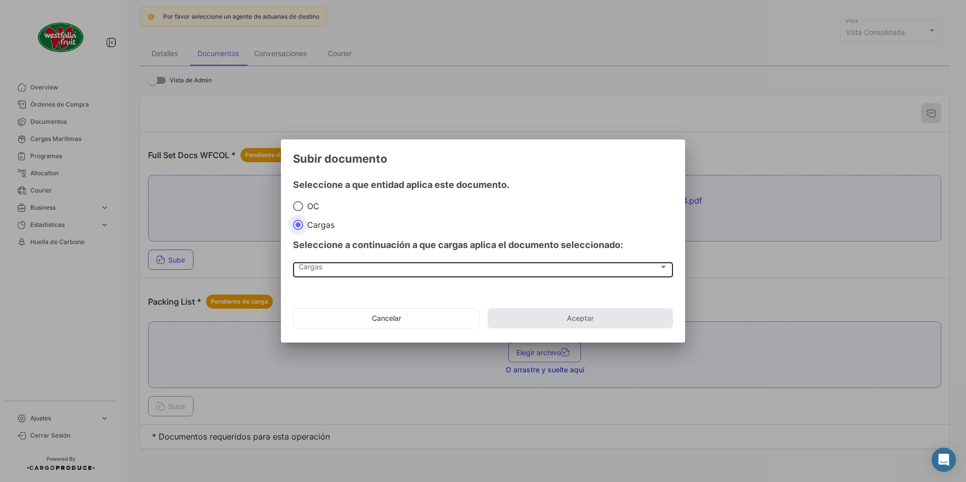
click at [342, 268] on div "Cargas" at bounding box center [479, 269] width 360 height 9
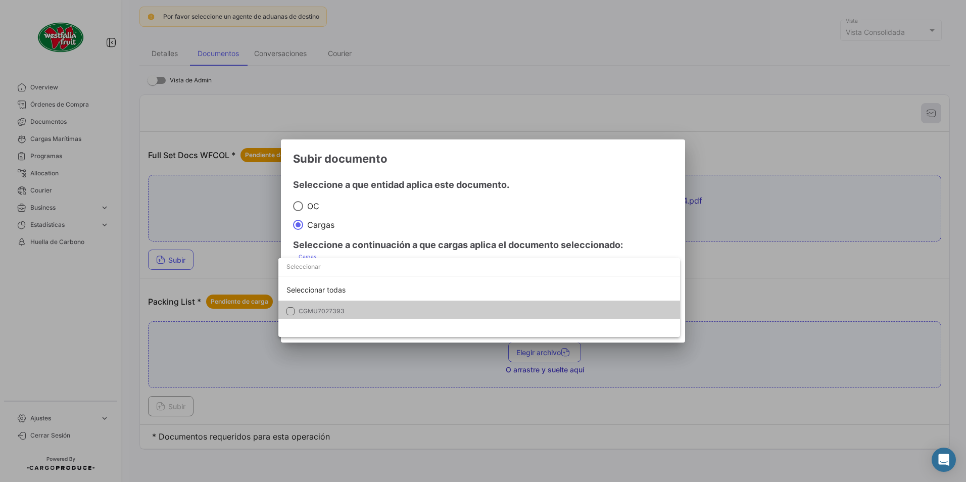
click at [336, 309] on span "CGMU7027393" at bounding box center [322, 311] width 46 height 8
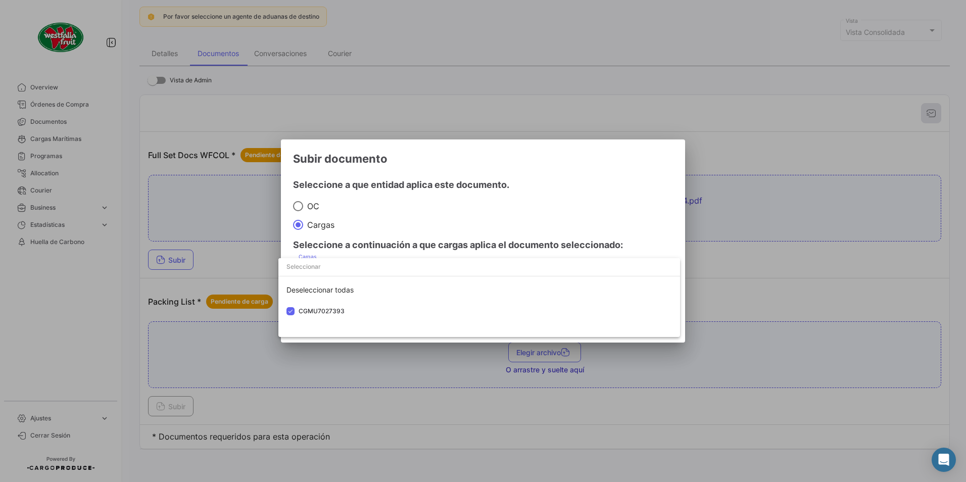
click at [533, 179] on div at bounding box center [483, 241] width 966 height 482
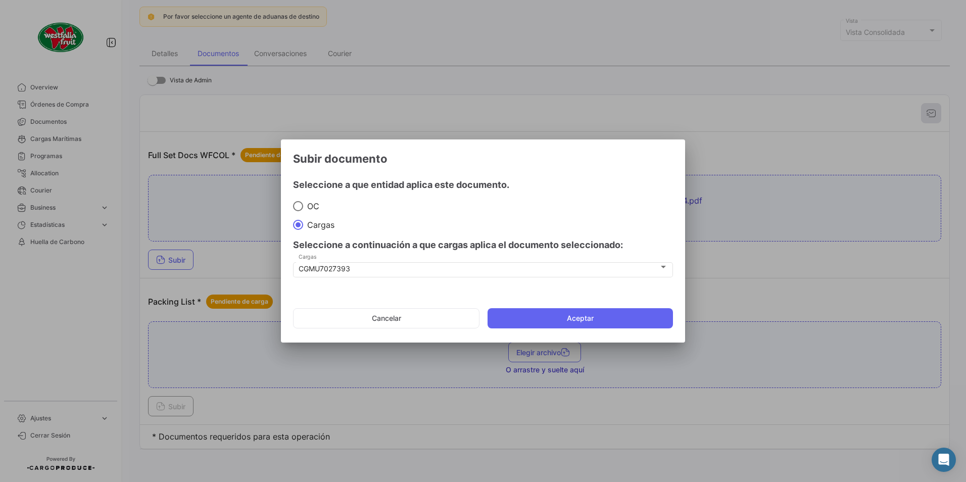
drag, startPoint x: 603, startPoint y: 319, endPoint x: 596, endPoint y: 316, distance: 7.7
click at [603, 319] on button "Aceptar" at bounding box center [579, 318] width 185 height 20
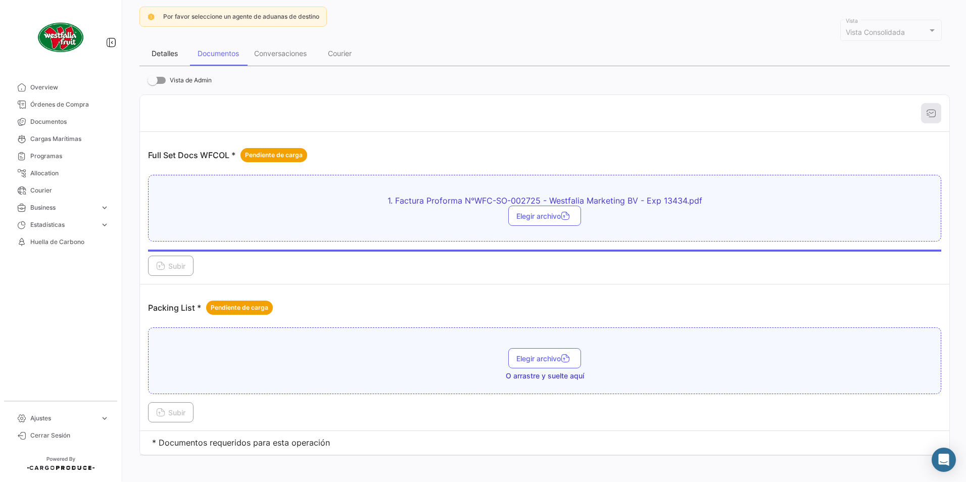
click at [170, 55] on div "Detalles" at bounding box center [165, 53] width 26 height 9
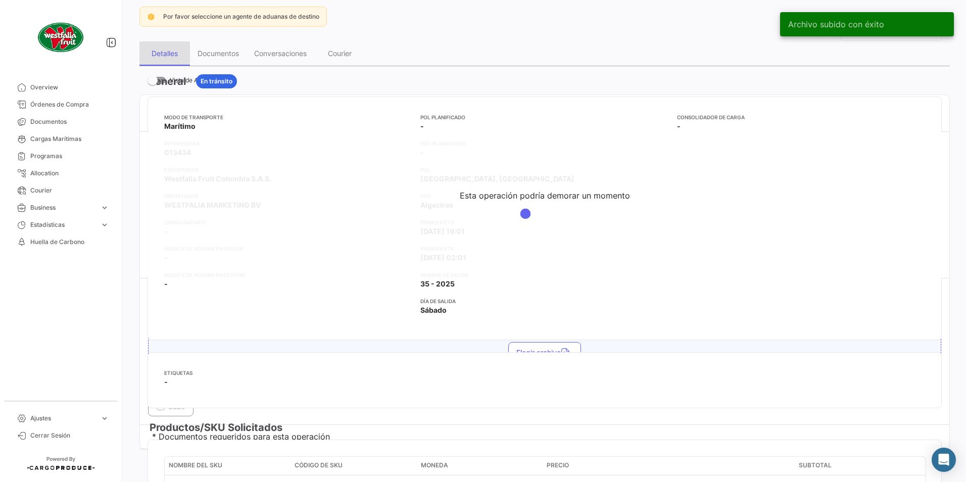
scroll to position [0, 0]
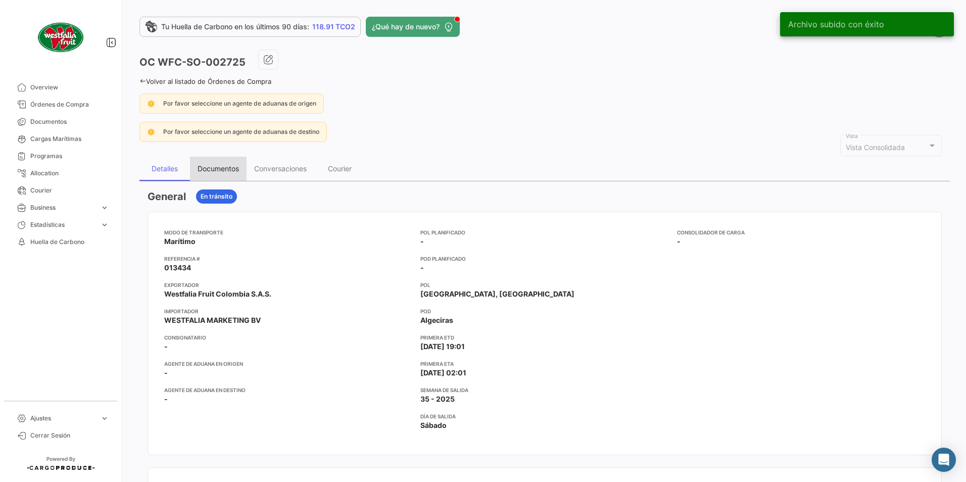
click at [225, 169] on div "Documentos" at bounding box center [218, 168] width 41 height 9
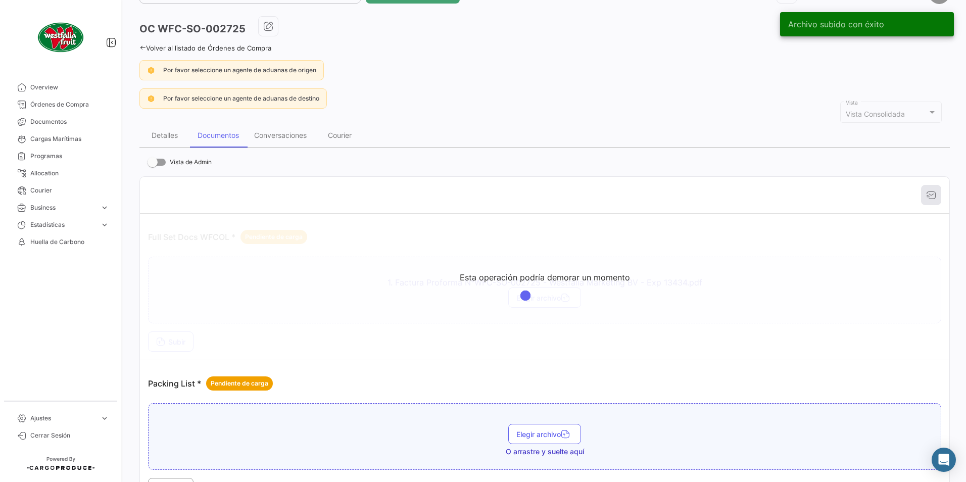
scroll to position [115, 0]
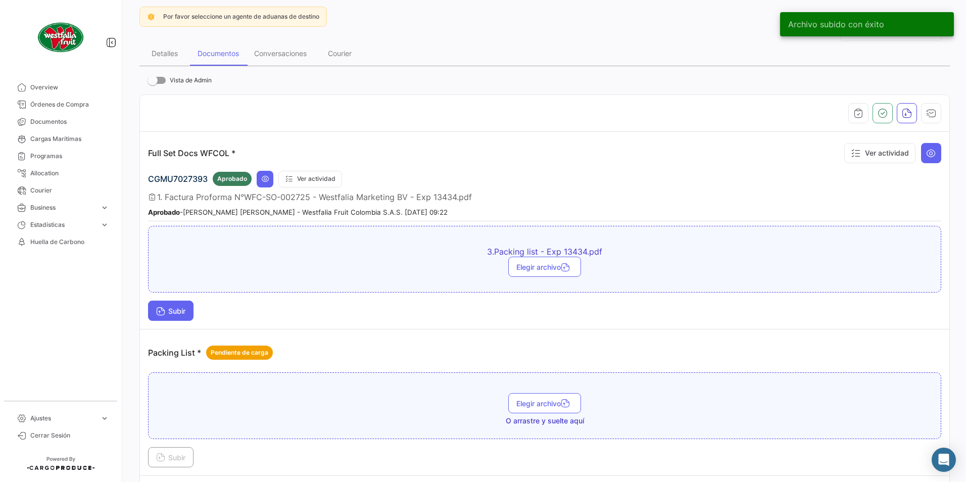
click at [177, 317] on button "Subir" at bounding box center [170, 311] width 45 height 20
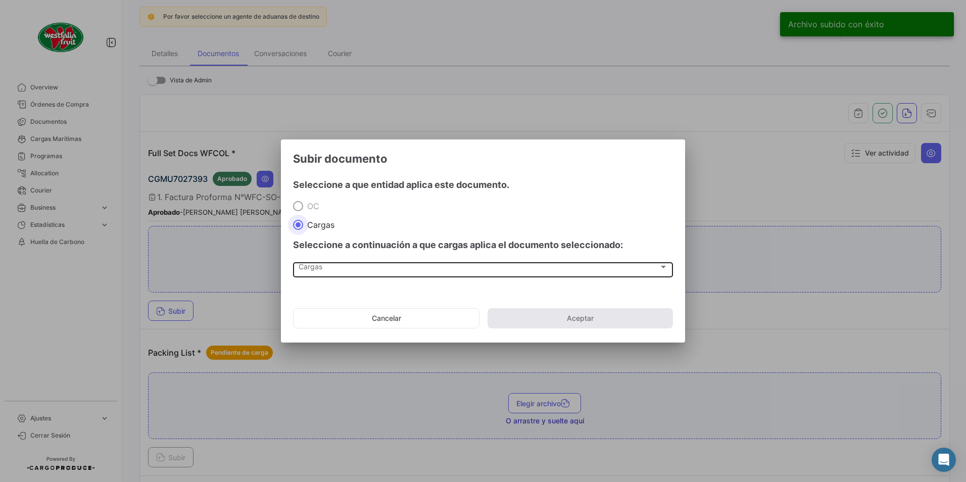
click at [312, 266] on span "Cargas" at bounding box center [479, 269] width 360 height 9
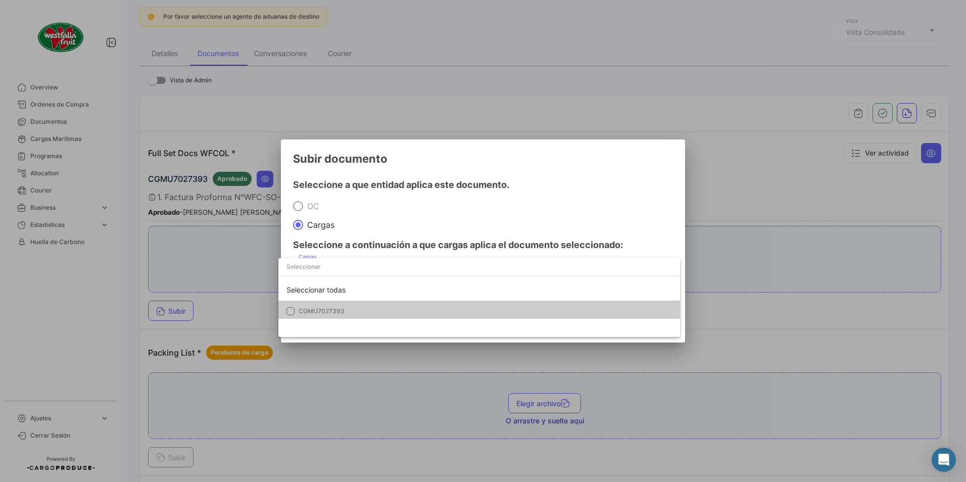
click at [301, 305] on mat-option "CGMU7027393" at bounding box center [479, 311] width 402 height 21
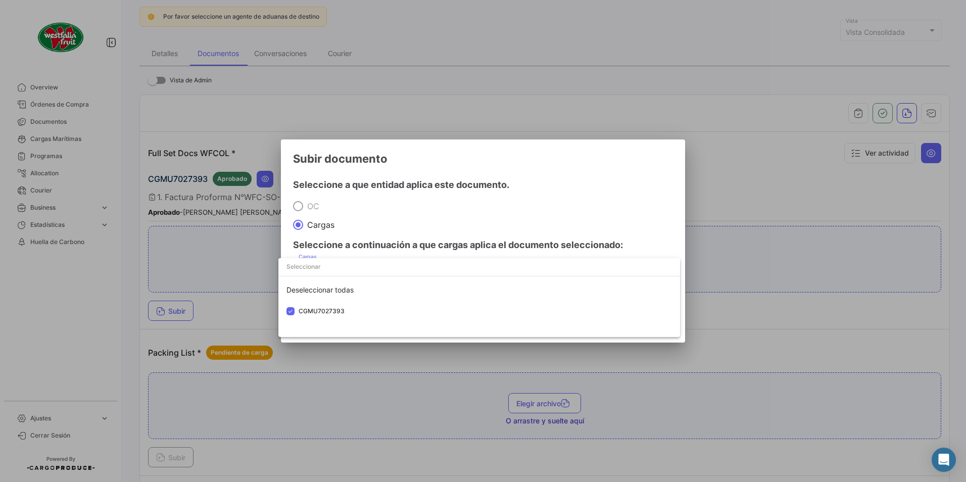
click at [437, 204] on div at bounding box center [483, 241] width 966 height 482
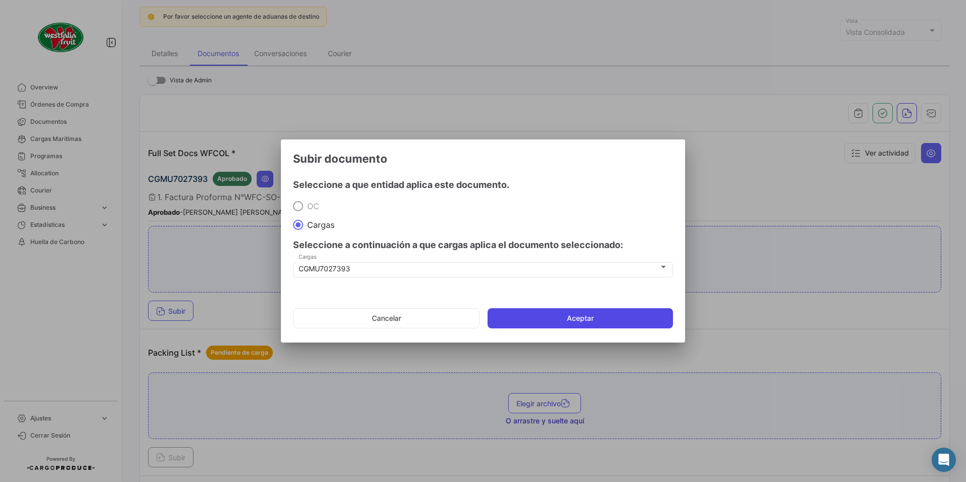
click at [515, 319] on button "Aceptar" at bounding box center [579, 318] width 185 height 20
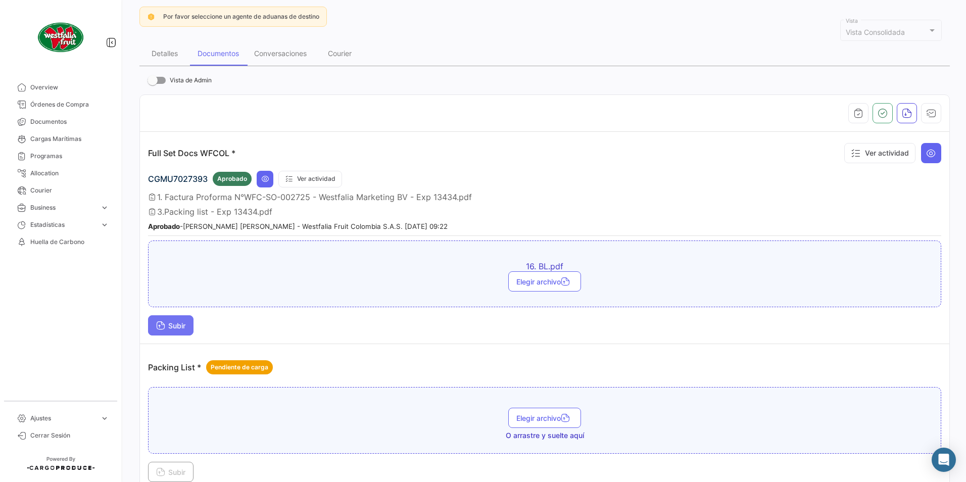
click at [160, 324] on icon at bounding box center [160, 326] width 9 height 9
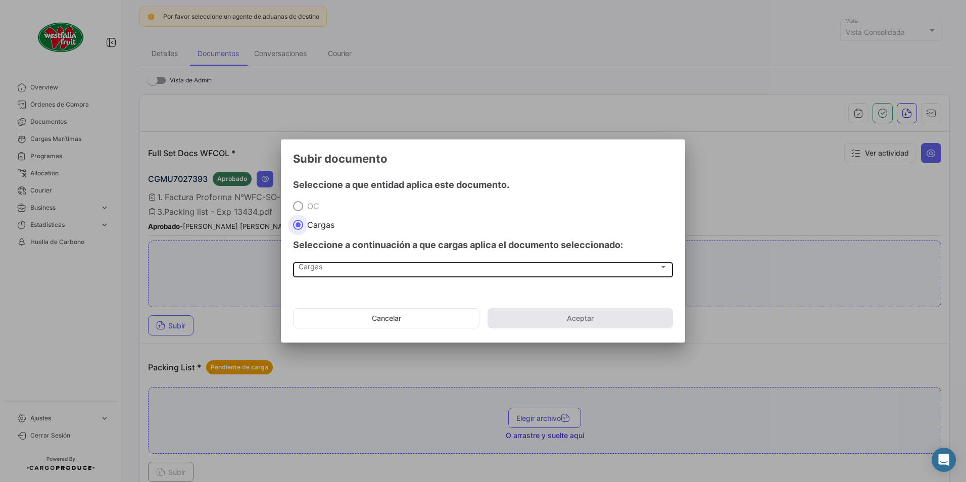
click at [308, 265] on span "Cargas" at bounding box center [479, 269] width 360 height 9
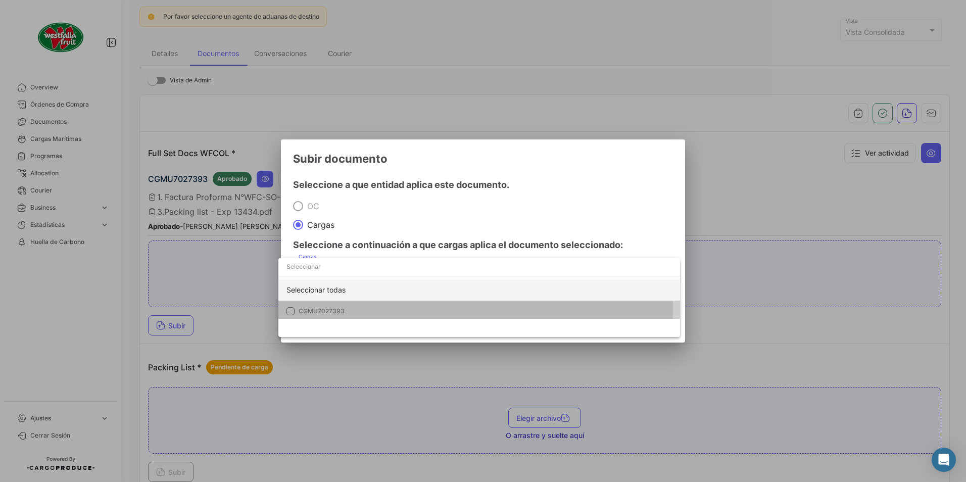
drag, startPoint x: 307, startPoint y: 306, endPoint x: 383, endPoint y: 285, distance: 78.9
click at [310, 306] on mat-option "CGMU7027393" at bounding box center [479, 311] width 402 height 21
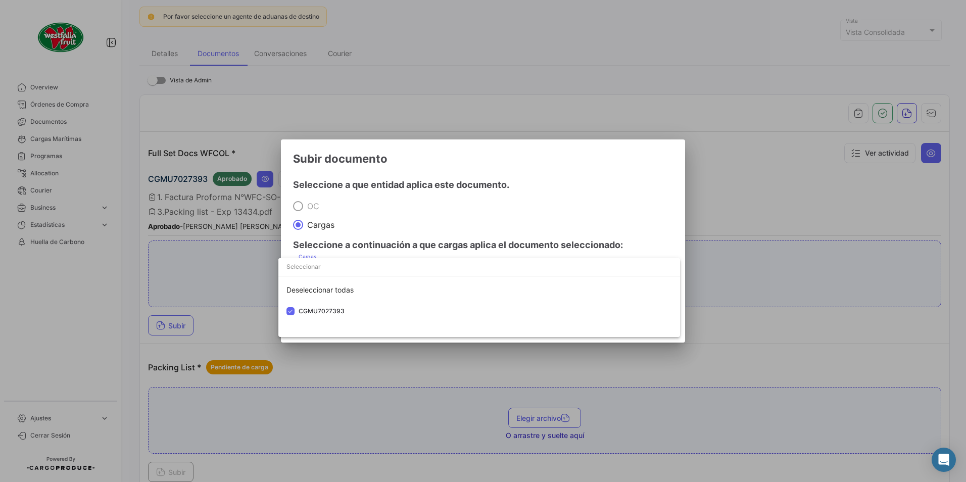
click at [444, 221] on div at bounding box center [483, 241] width 966 height 482
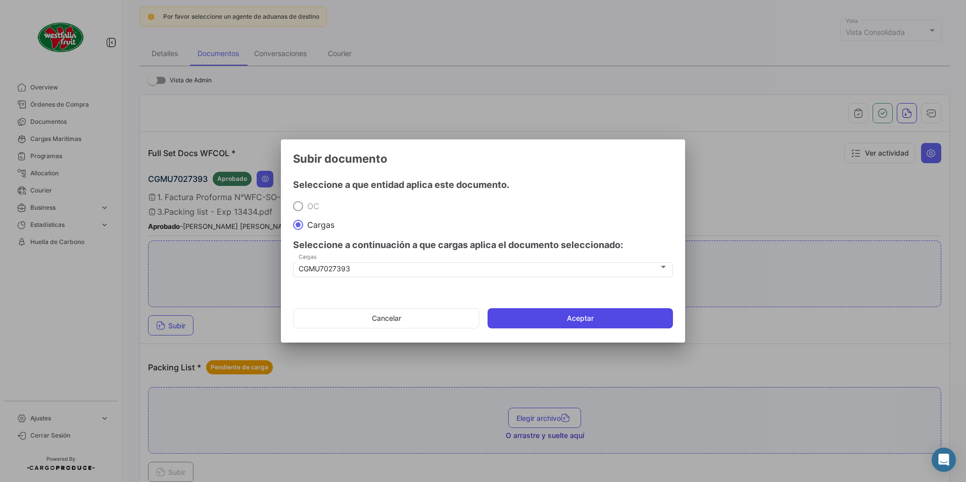
click at [496, 317] on button "Aceptar" at bounding box center [579, 318] width 185 height 20
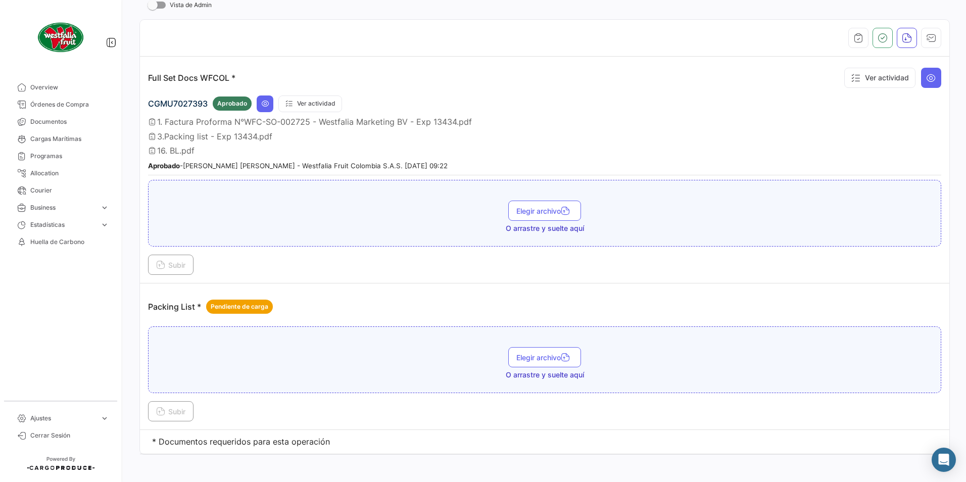
scroll to position [195, 0]
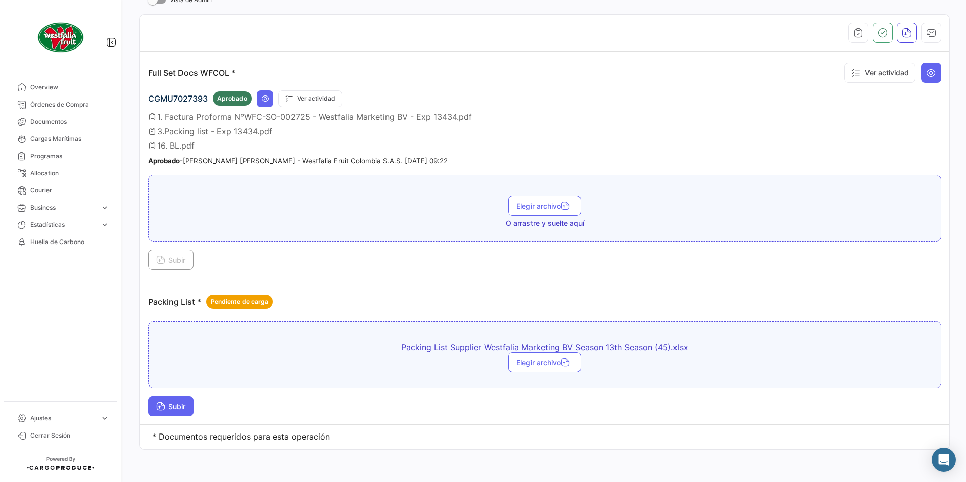
click at [182, 402] on span "Subir" at bounding box center [170, 406] width 29 height 9
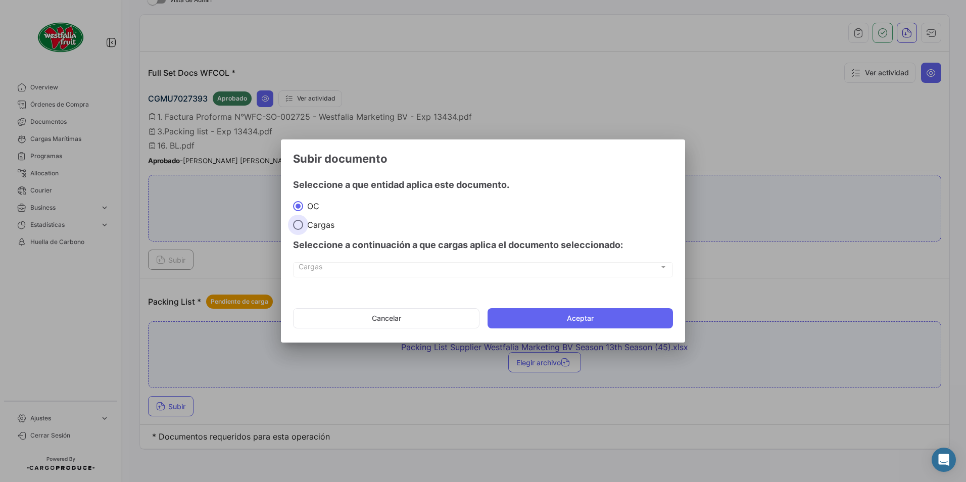
click at [303, 225] on span "Cargas" at bounding box center [318, 225] width 31 height 10
click at [303, 225] on input "Cargas" at bounding box center [298, 225] width 10 height 10
radio input "true"
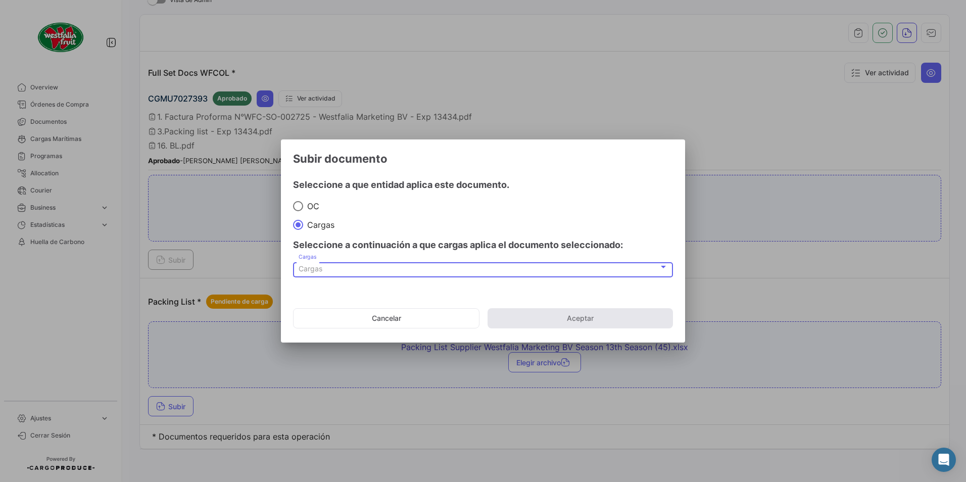
click at [321, 270] on span "Cargas" at bounding box center [311, 268] width 24 height 9
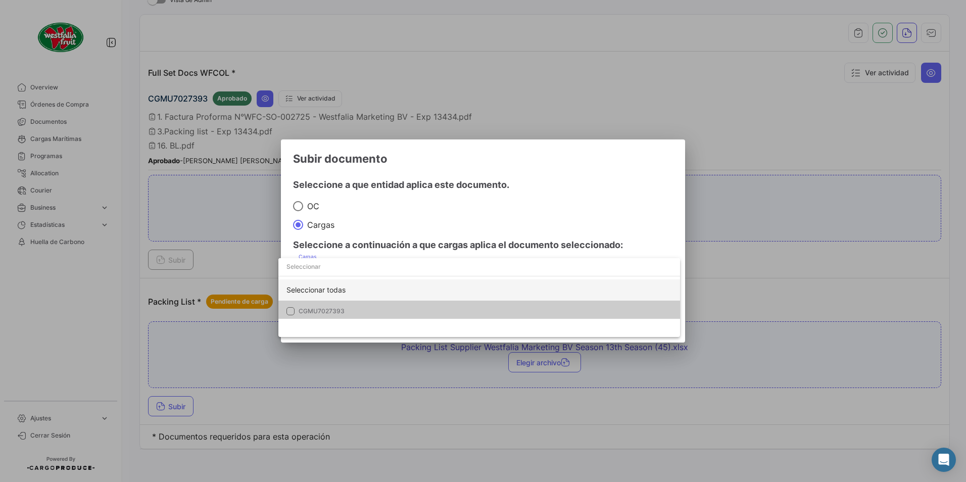
click at [304, 296] on div "Seleccionar todas" at bounding box center [479, 289] width 402 height 21
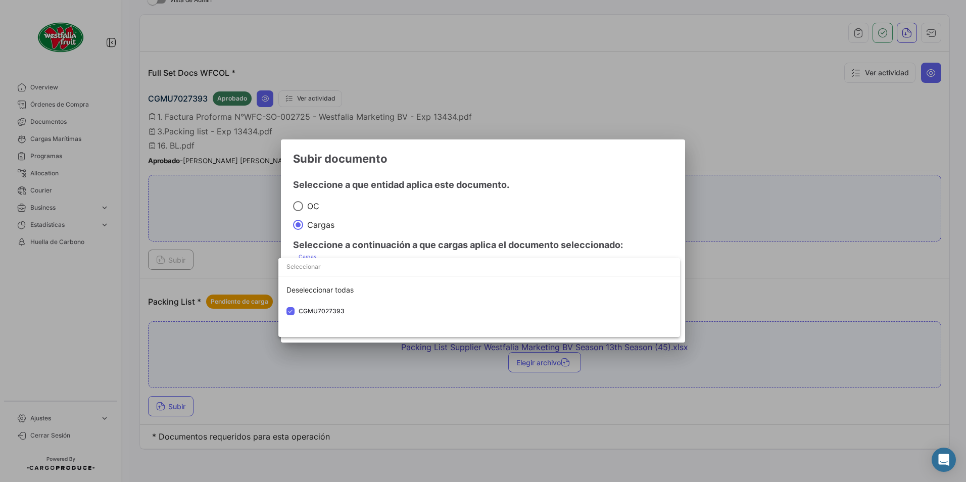
click at [531, 188] on div at bounding box center [483, 241] width 966 height 482
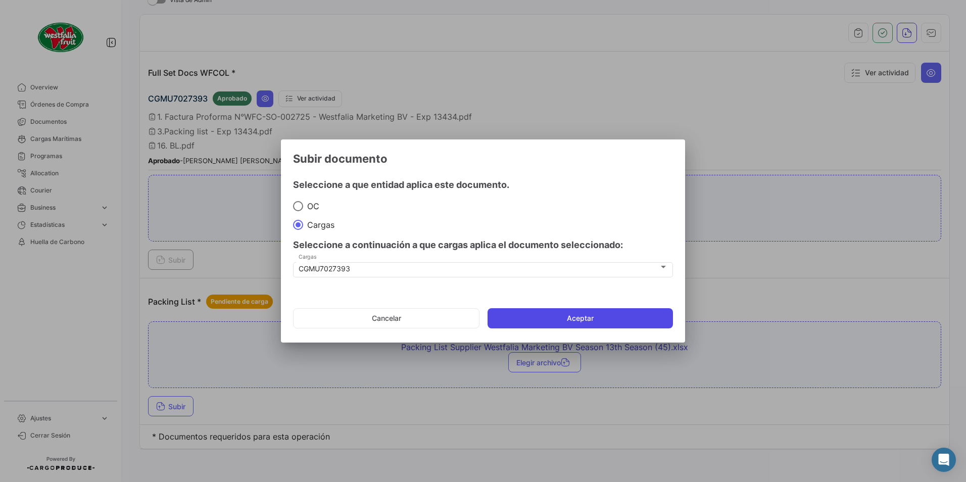
click at [570, 321] on button "Aceptar" at bounding box center [579, 318] width 185 height 20
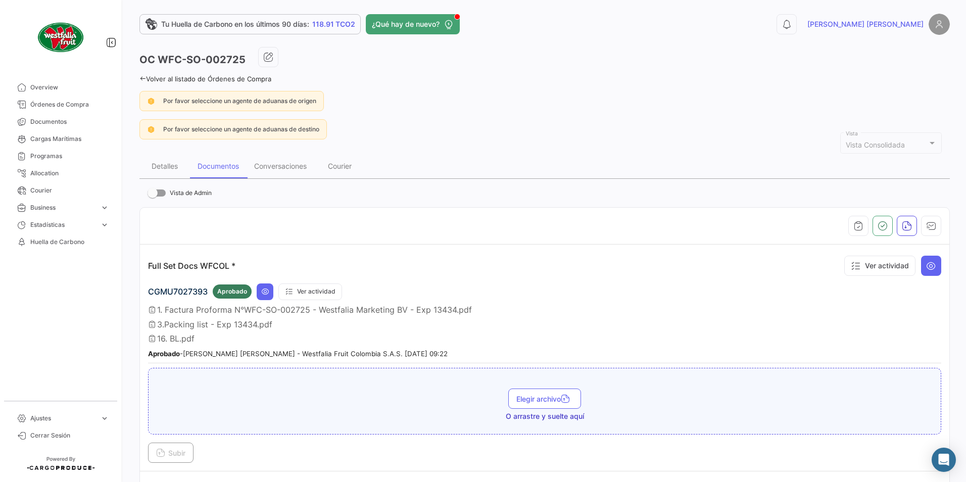
scroll to position [0, 0]
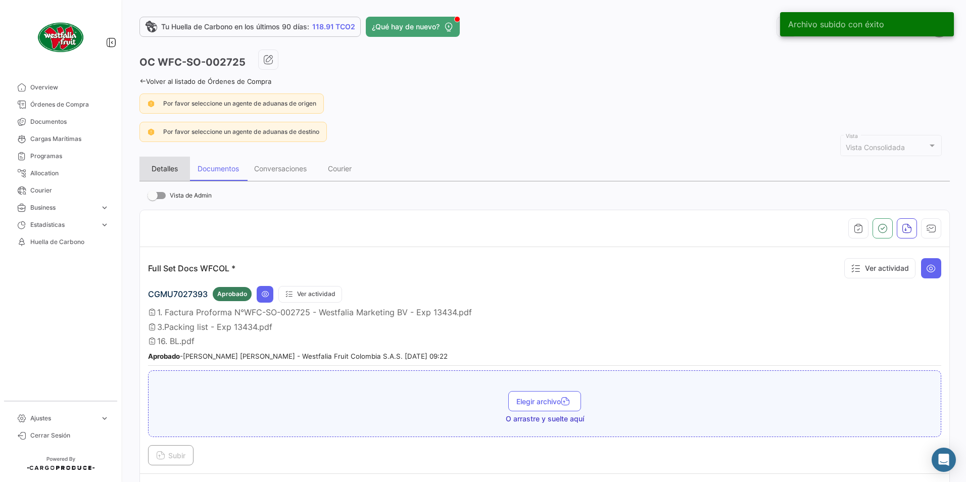
click at [172, 168] on div "Detalles" at bounding box center [165, 168] width 26 height 9
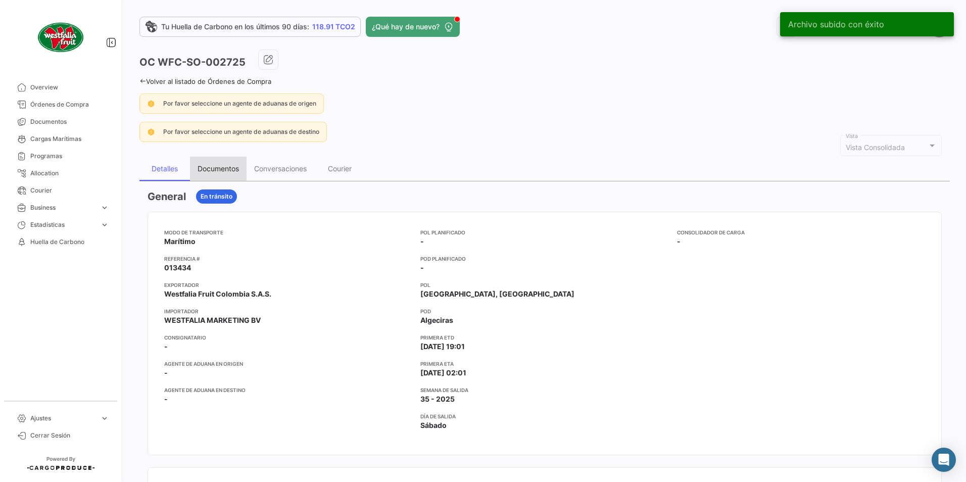
click at [232, 170] on div "Documentos" at bounding box center [218, 168] width 41 height 9
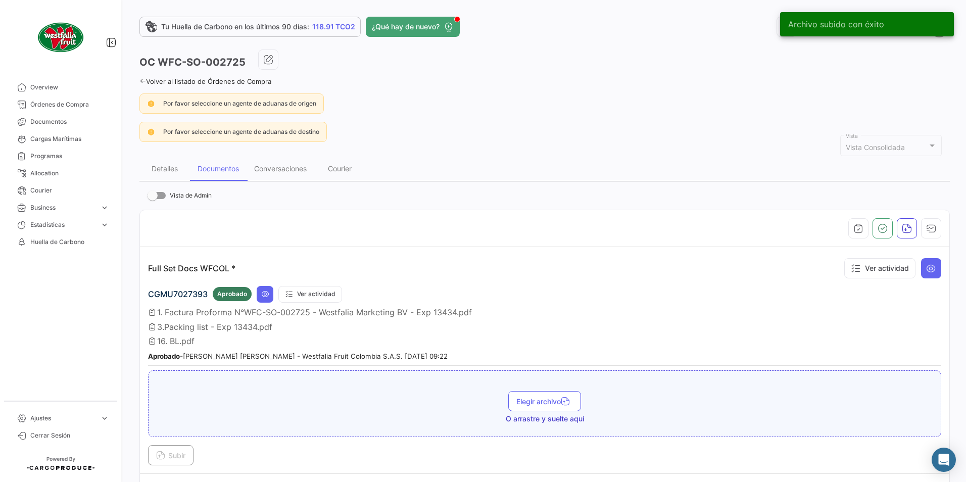
scroll to position [152, 0]
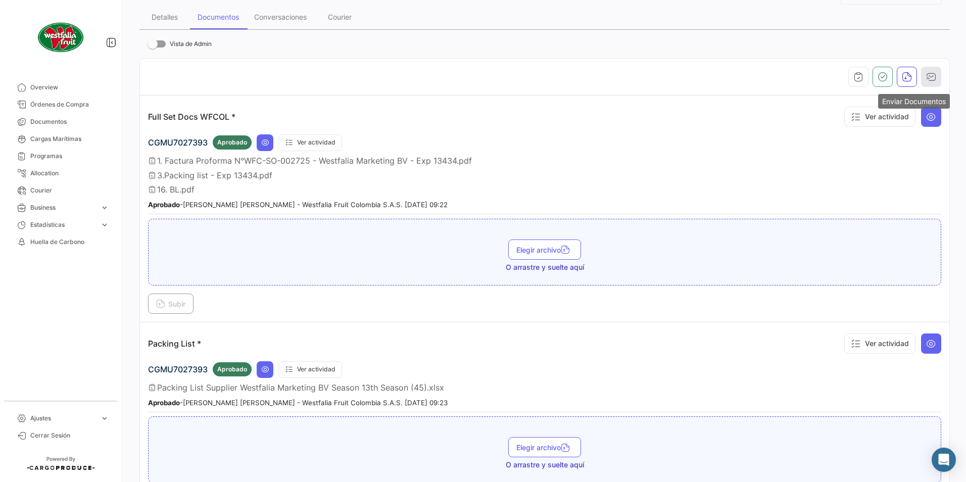
click at [928, 80] on icon "button" at bounding box center [931, 77] width 10 height 10
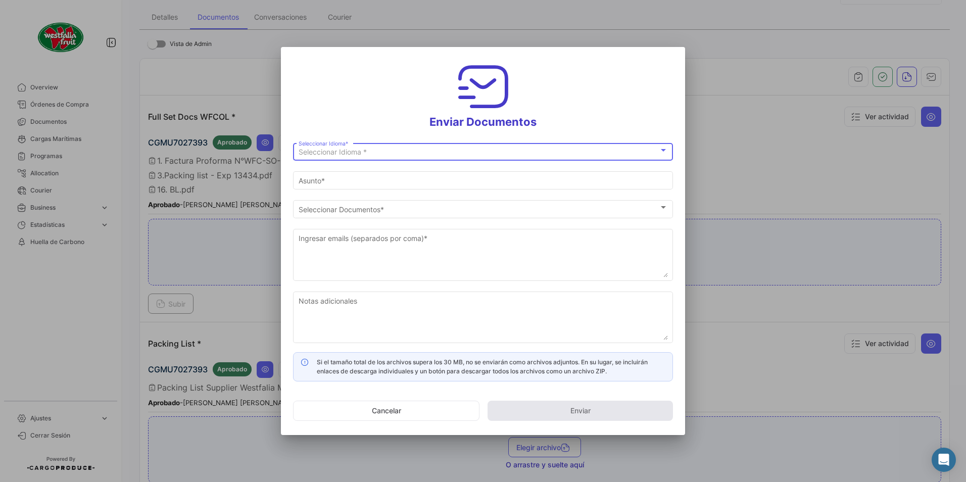
click at [328, 153] on span "Seleccionar Idioma *" at bounding box center [333, 152] width 68 height 9
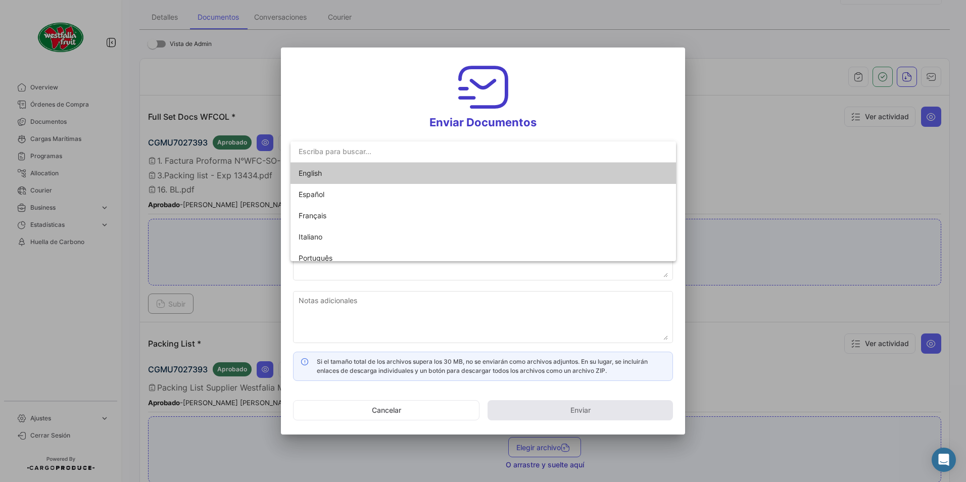
click at [328, 178] on span "English" at bounding box center [369, 173] width 141 height 21
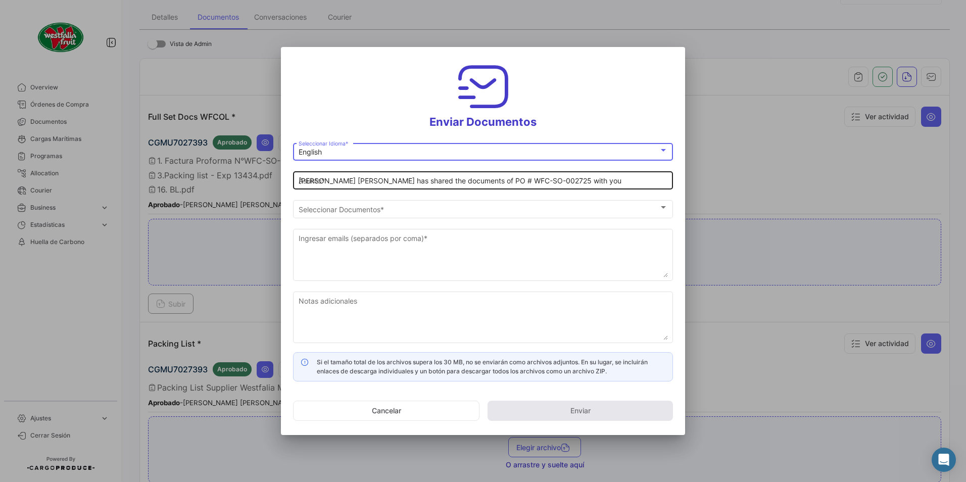
click at [329, 179] on input "[PERSON_NAME] [PERSON_NAME] has shared the documents of PO # WFC-SO-002725 with…" at bounding box center [483, 181] width 369 height 9
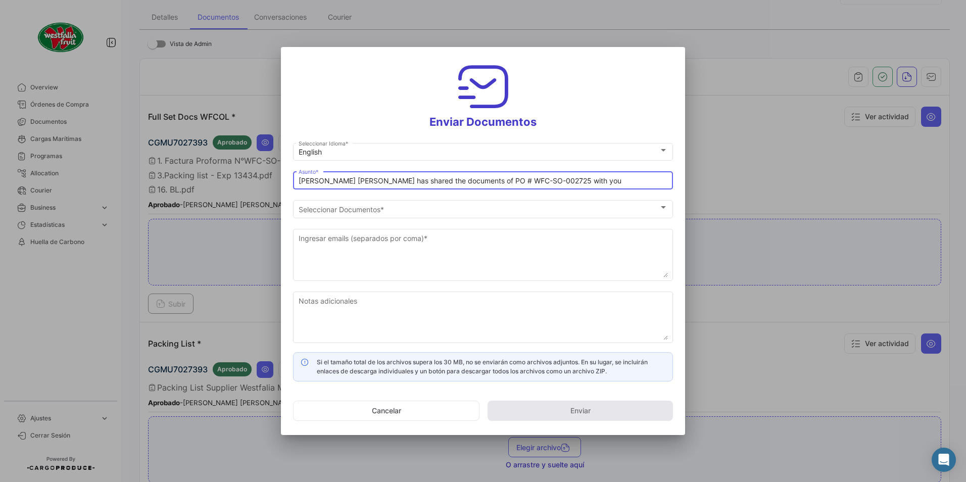
click at [345, 181] on input "[PERSON_NAME] [PERSON_NAME] has shared the documents of PO # WFC-SO-002725 with…" at bounding box center [483, 181] width 369 height 9
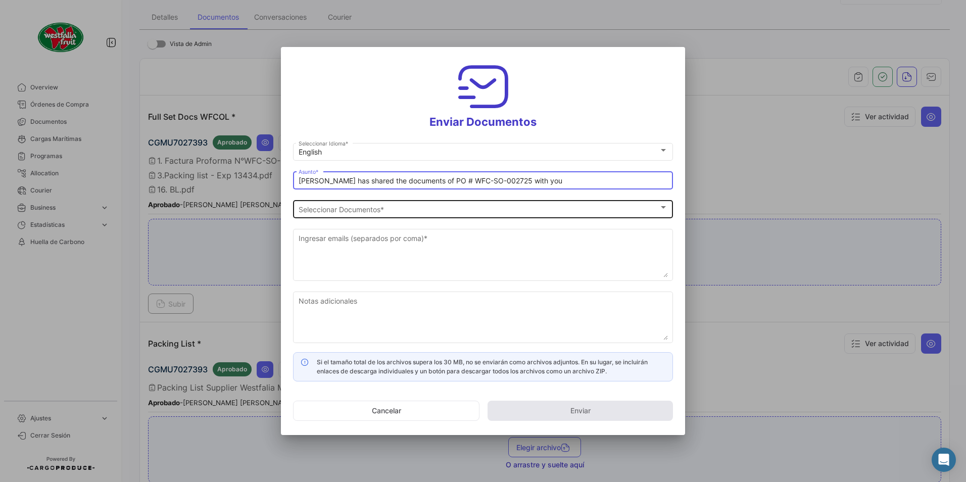
type input "[PERSON_NAME] has shared the documents of PO # WFC-SO-002725 with you"
click at [354, 205] on div "Seleccionar Documentos Seleccionar Documentos *" at bounding box center [483, 208] width 369 height 20
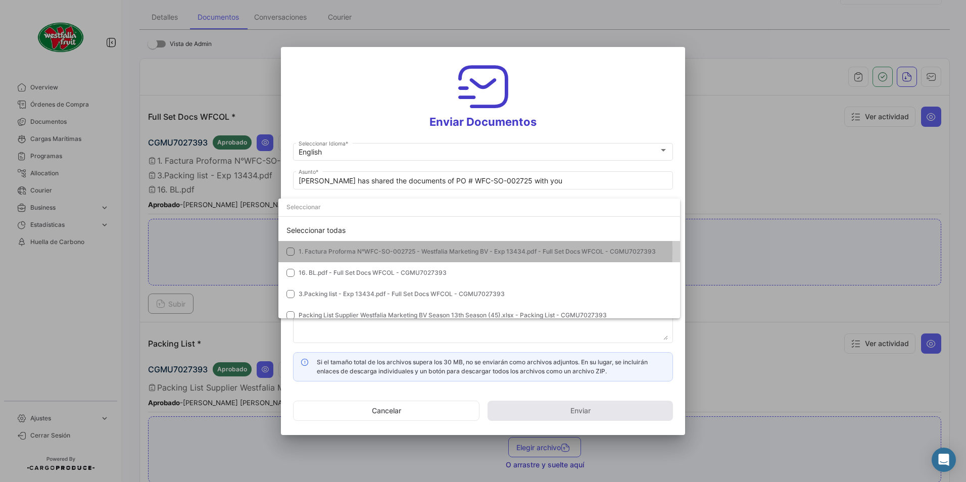
click at [333, 251] on span "1. Factura Proforma N°WFC-SO-002725 - Westfalia Marketing BV - Exp 13434.pdf - …" at bounding box center [477, 252] width 357 height 8
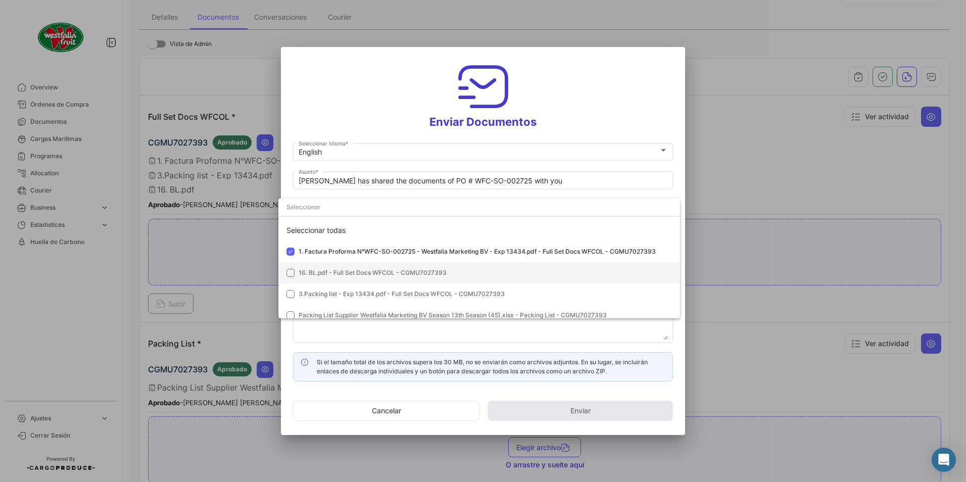
click at [324, 264] on mat-option "16. BL.pdf - Full Set Docs WFCOL - CGMU7027393" at bounding box center [479, 272] width 402 height 21
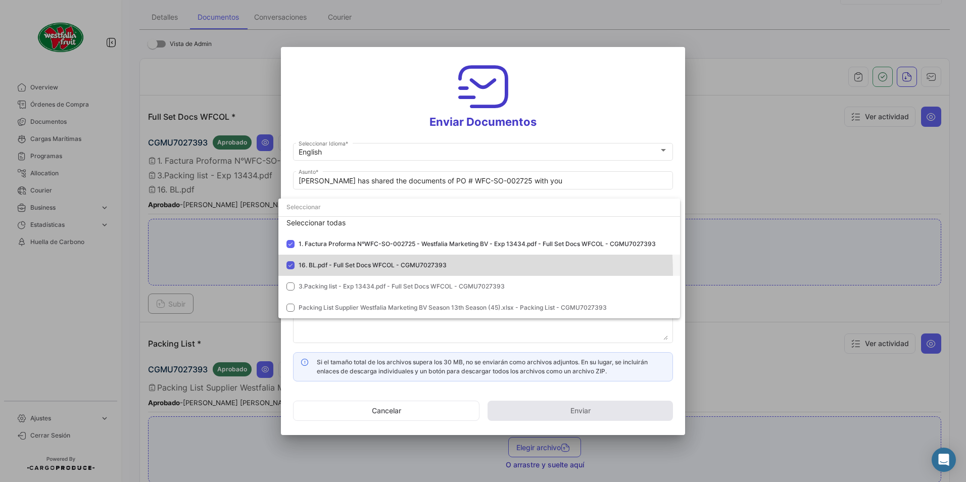
click at [326, 275] on mat-option "16. BL.pdf - Full Set Docs WFCOL - CGMU7027393" at bounding box center [479, 265] width 402 height 21
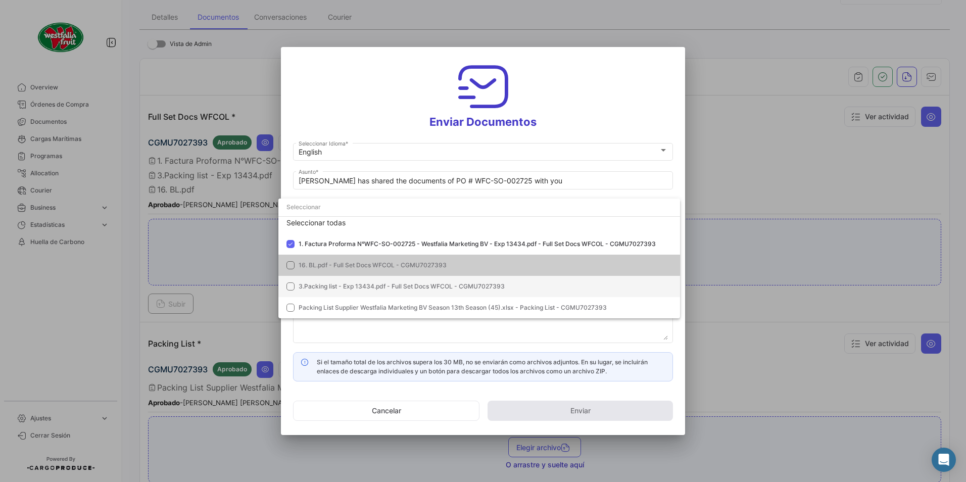
click at [319, 284] on span "3.Packing list - Exp 13434.pdf - Full Set Docs WFCOL - CGMU7027393" at bounding box center [402, 286] width 206 height 8
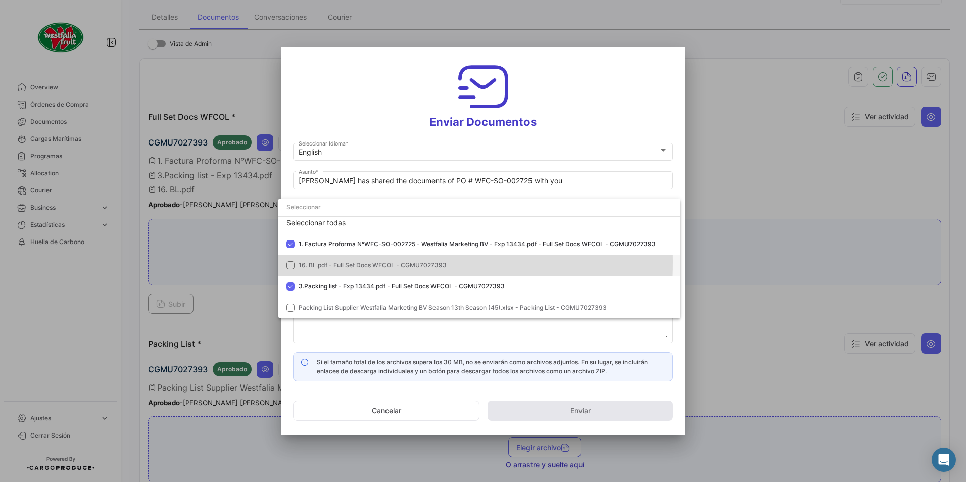
click at [317, 262] on span "16. BL.pdf - Full Set Docs WFCOL - CGMU7027393" at bounding box center [373, 265] width 148 height 8
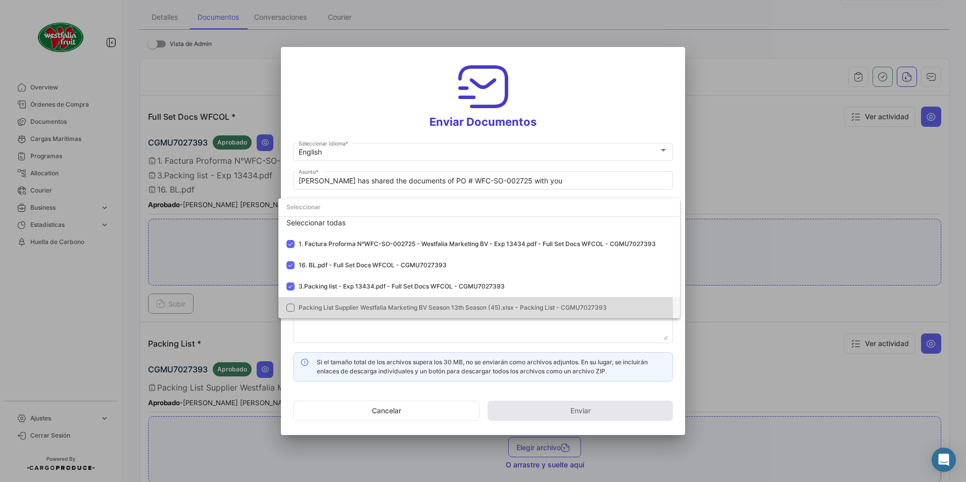
click at [318, 314] on mat-option "Packing List Supplier Westfalia Marketing BV Season 13th Season (45).xlsx - Pac…" at bounding box center [479, 307] width 402 height 21
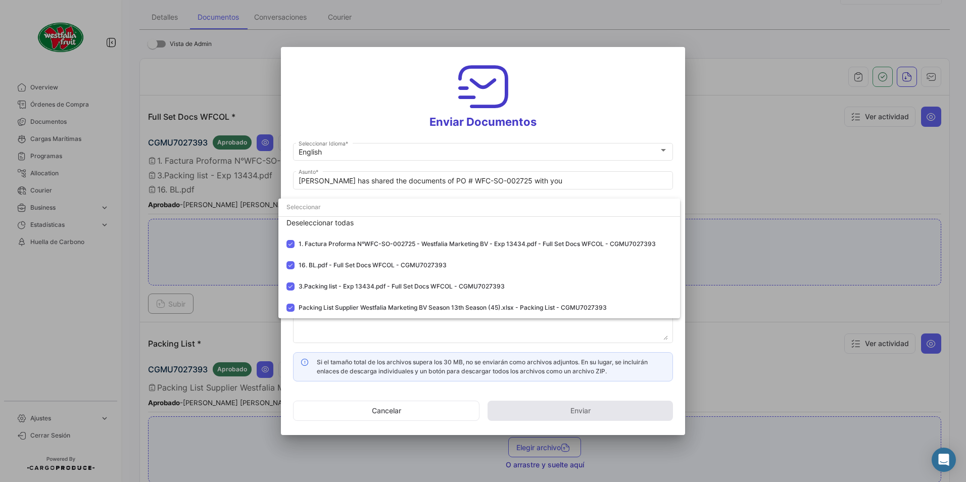
click at [539, 137] on div at bounding box center [483, 241] width 966 height 482
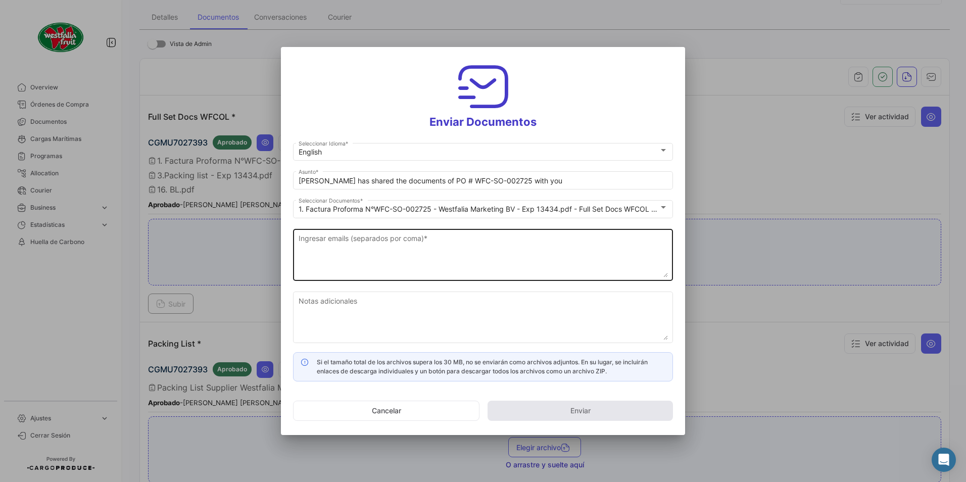
click at [357, 243] on textarea "Ingresar emails (separados por coma) *" at bounding box center [483, 255] width 369 height 44
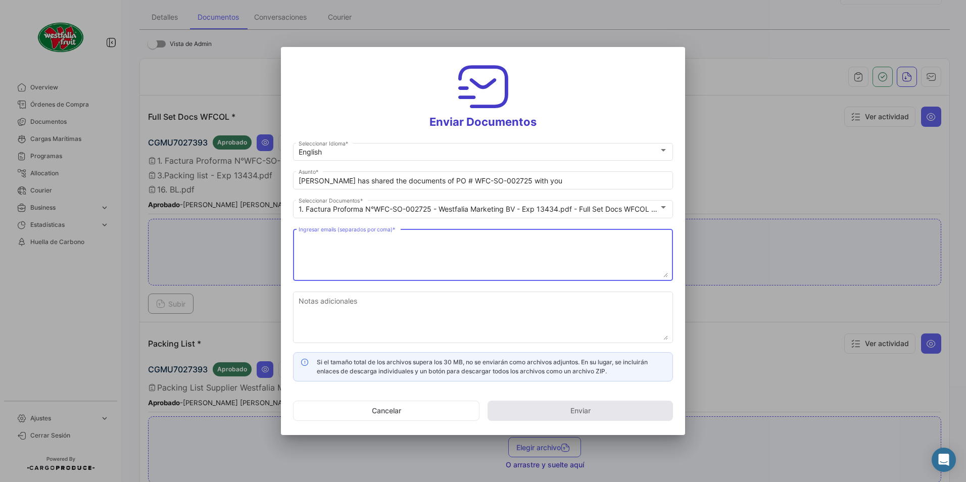
paste textarea "[DOMAIN_NAME][EMAIL_ADDRESS][DOMAIN_NAME]"
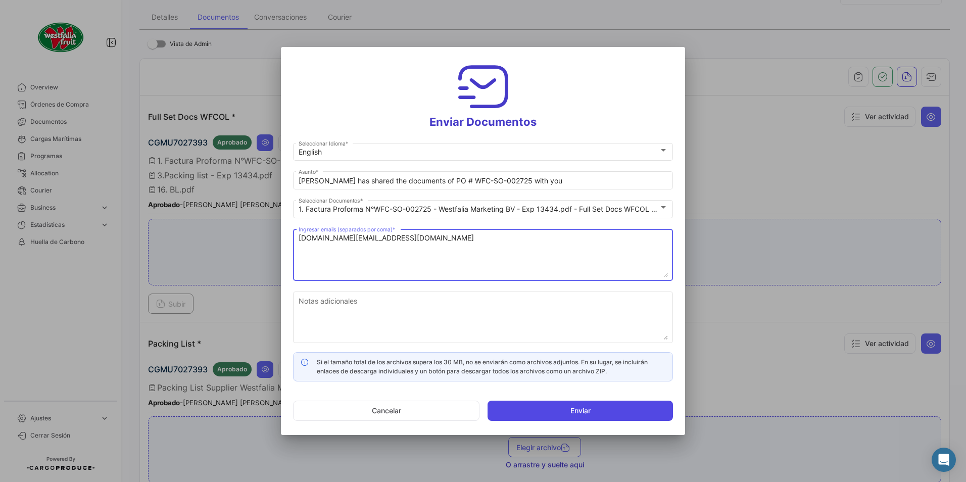
type textarea "[DOMAIN_NAME][EMAIL_ADDRESS][DOMAIN_NAME]"
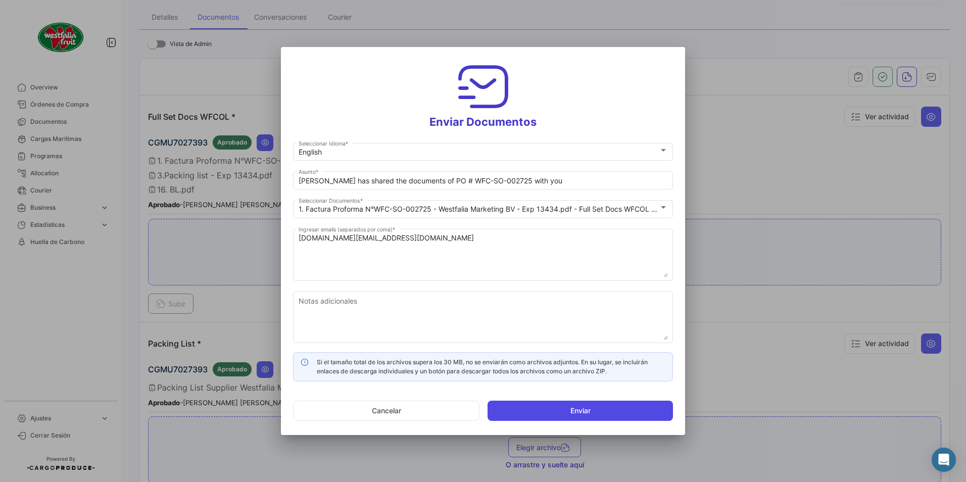
click at [536, 410] on button "Enviar" at bounding box center [579, 411] width 185 height 20
